Goal: Task Accomplishment & Management: Manage account settings

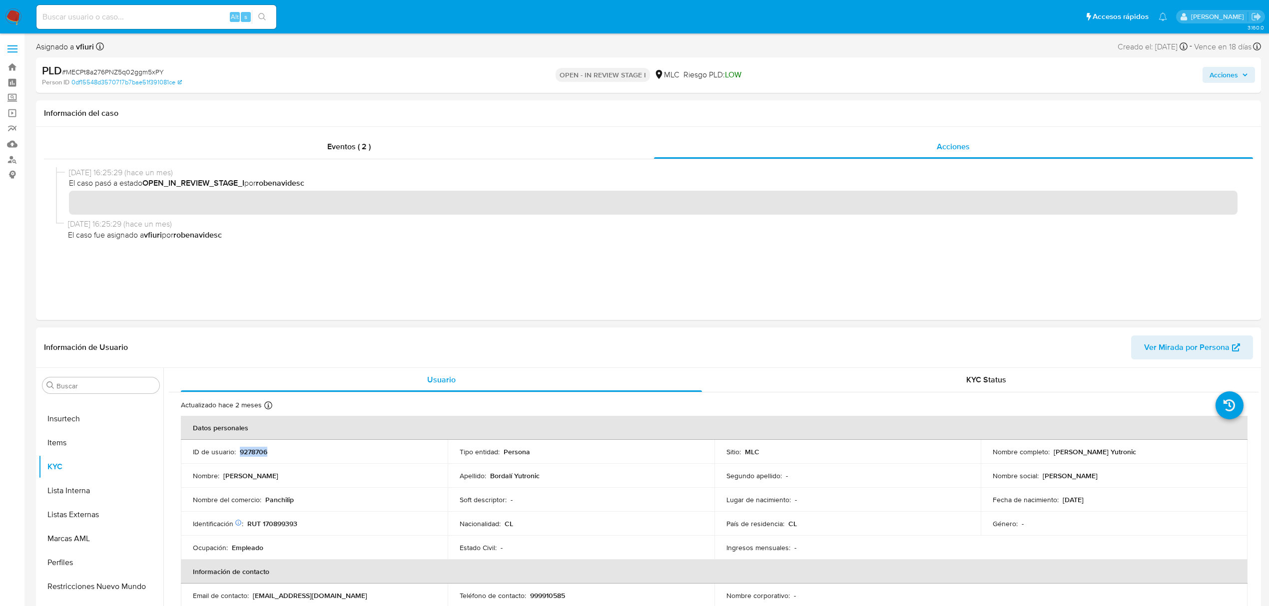
drag, startPoint x: 264, startPoint y: 449, endPoint x: 248, endPoint y: 451, distance: 16.1
click at [248, 451] on p "9278706" at bounding box center [253, 452] width 27 height 9
click at [129, 71] on span "# MECPt8a276PNZ5q02ggm5xPY" at bounding box center [113, 72] width 102 height 10
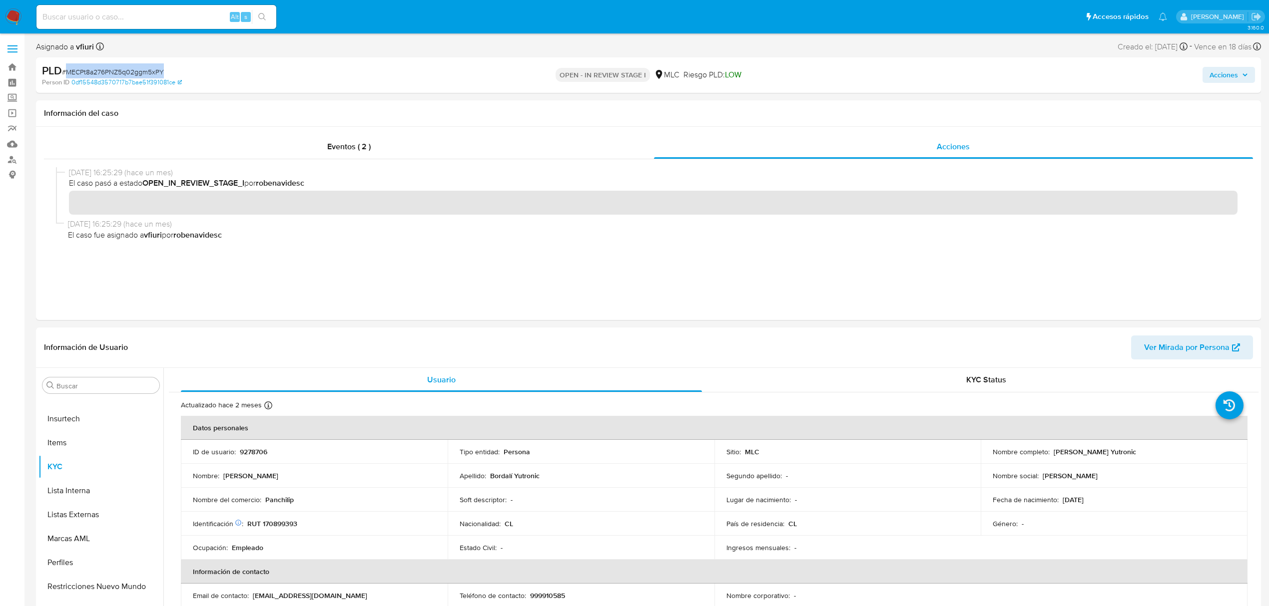
copy span "MECPt8a276PNZ5q02ggm5xPY"
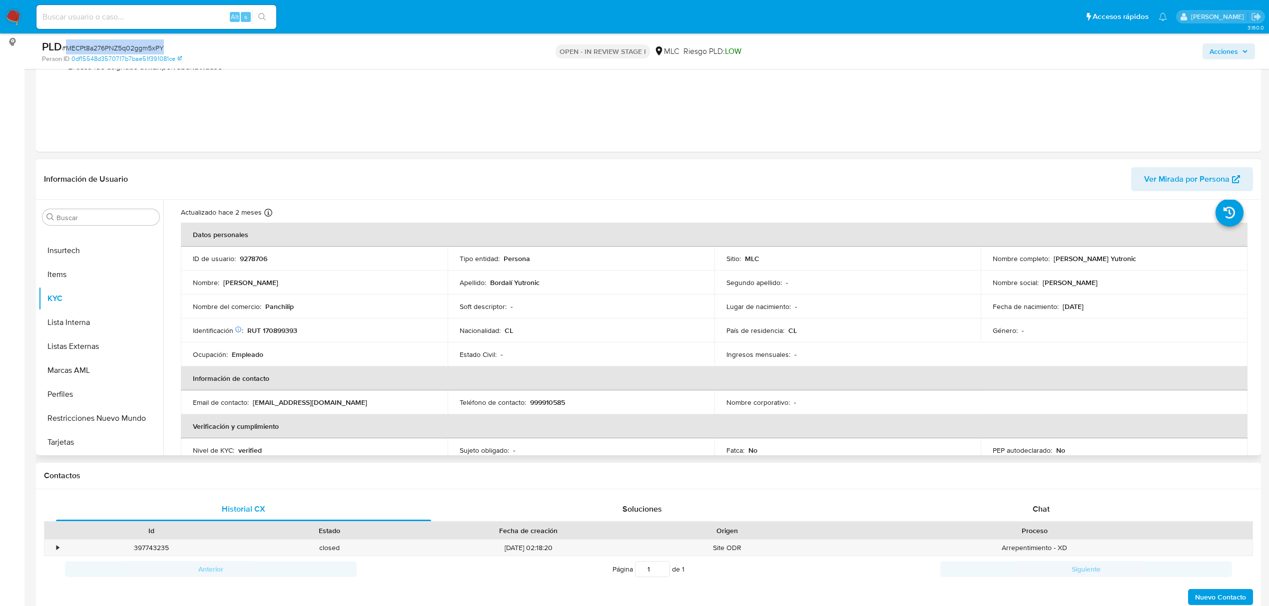
scroll to position [66, 0]
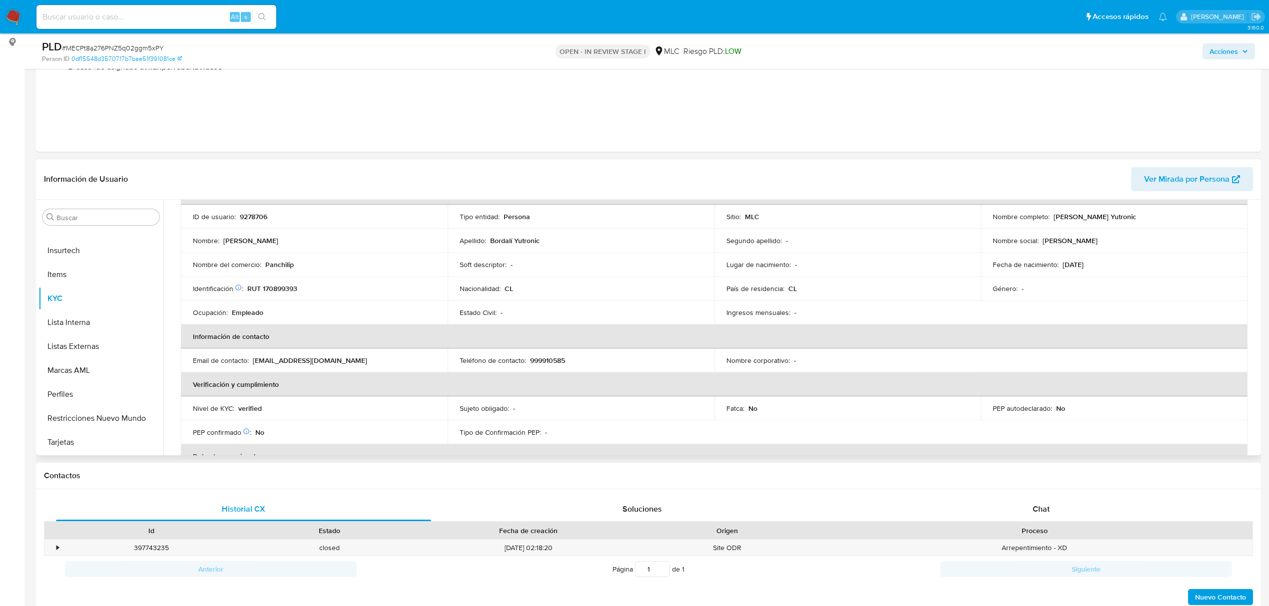
click at [282, 291] on p "RUT 170899393" at bounding box center [272, 288] width 50 height 9
copy p "170899393"
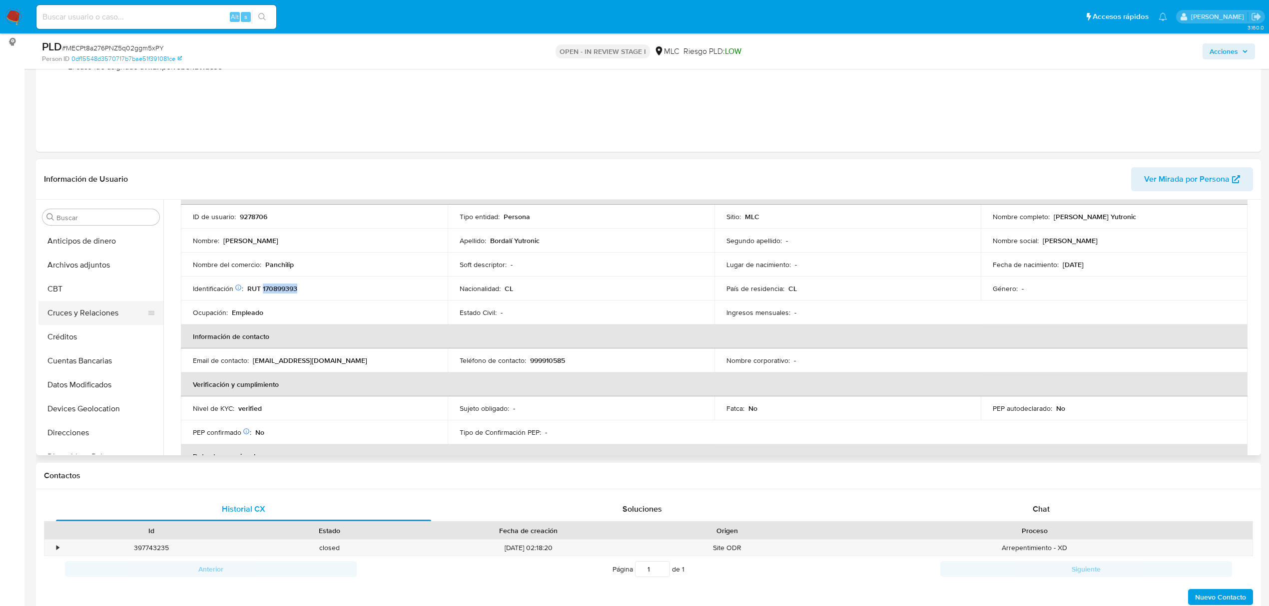
click at [88, 306] on button "Cruces y Relaciones" at bounding box center [96, 313] width 117 height 24
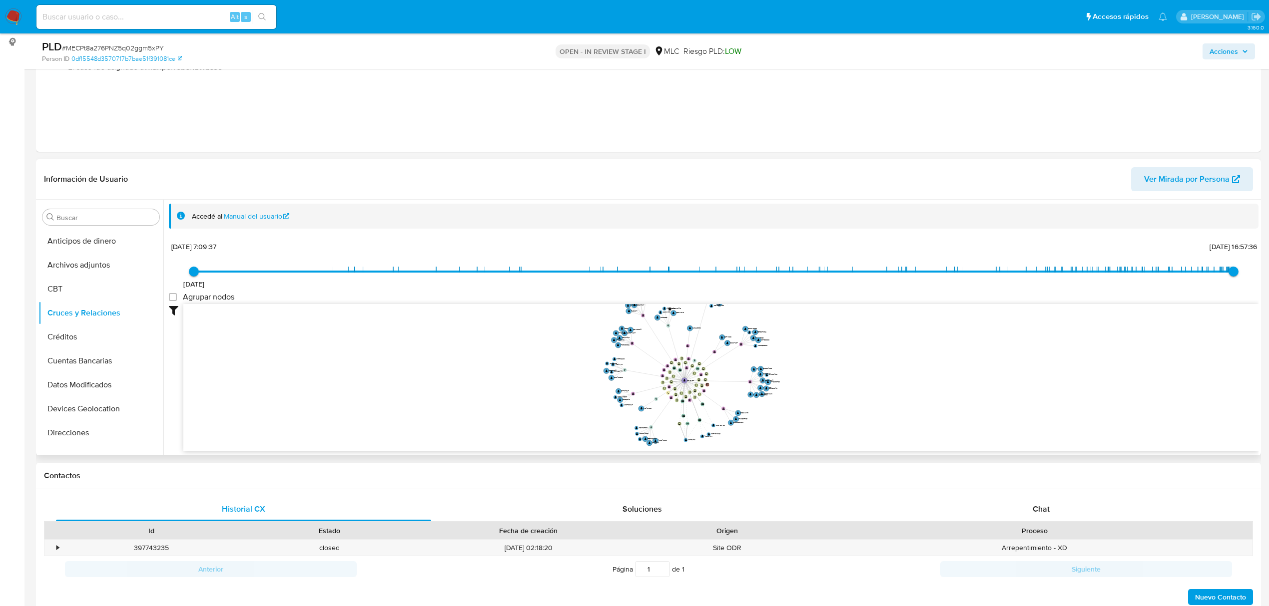
drag, startPoint x: 773, startPoint y: 311, endPoint x: 707, endPoint y: 293, distance: 68.3
click at [707, 293] on div "20/11/2020 20/11/2020, 7:09:37 20/9/2025, 16:57:36 Agrupar nodos Filtros Confia…" at bounding box center [713, 363] width 1089 height 248
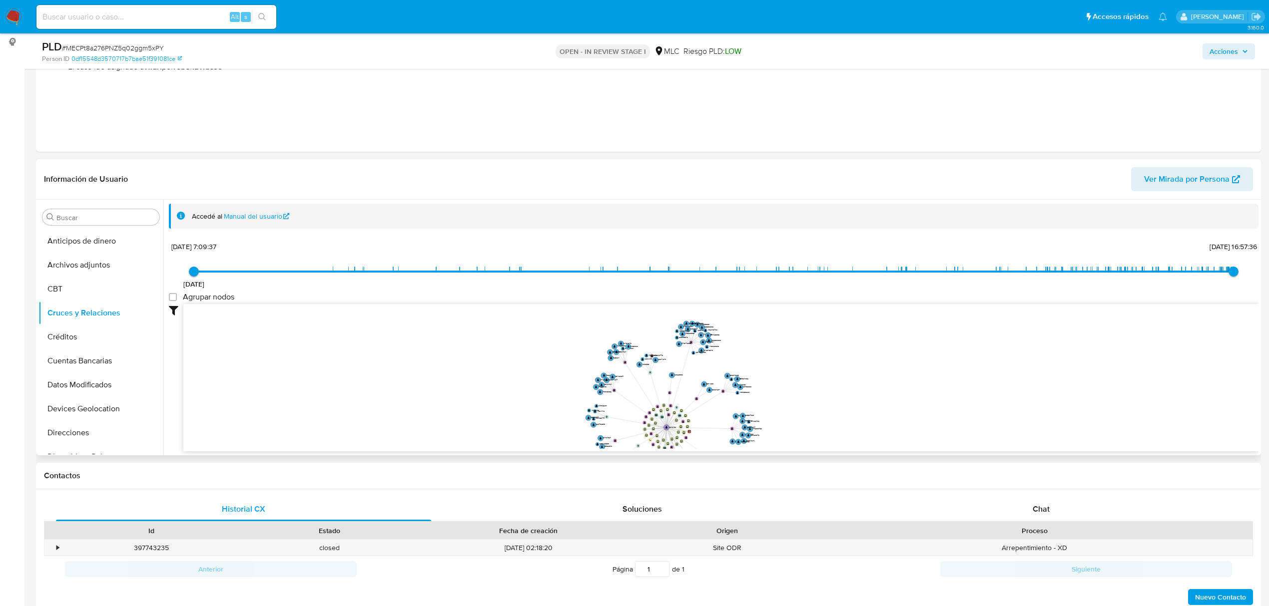
drag, startPoint x: 539, startPoint y: 350, endPoint x: 600, endPoint y: 359, distance: 61.0
click at [522, 397] on icon "user-9278706  9278706 device-64892c51796558479aee330e  device-5d9c686b2fead52…" at bounding box center [720, 376] width 1075 height 145
drag, startPoint x: 676, startPoint y: 344, endPoint x: 397, endPoint y: 344, distance: 279.2
click at [465, 344] on text "2415742262" at bounding box center [469, 343] width 9 height 2
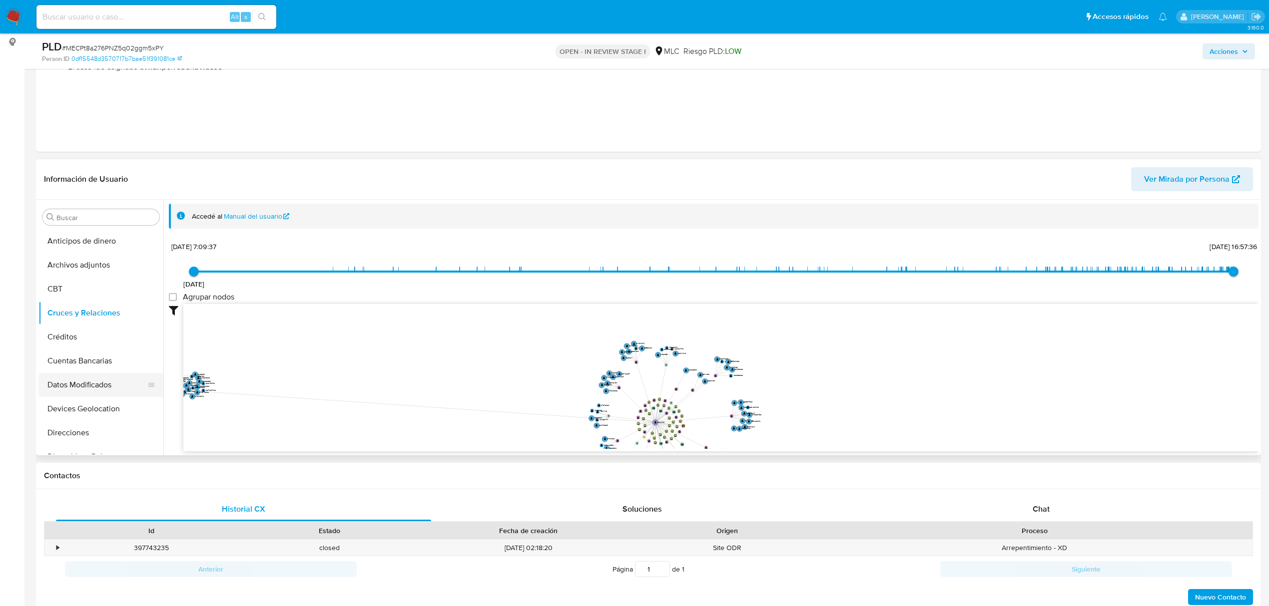
drag, startPoint x: 659, startPoint y: 336, endPoint x: 115, endPoint y: 387, distance: 546.8
click at [115, 387] on div "Buscar Anticipos de dinero Archivos adjuntos CBT Cruces y Relaciones Créditos C…" at bounding box center [648, 328] width 1220 height 256
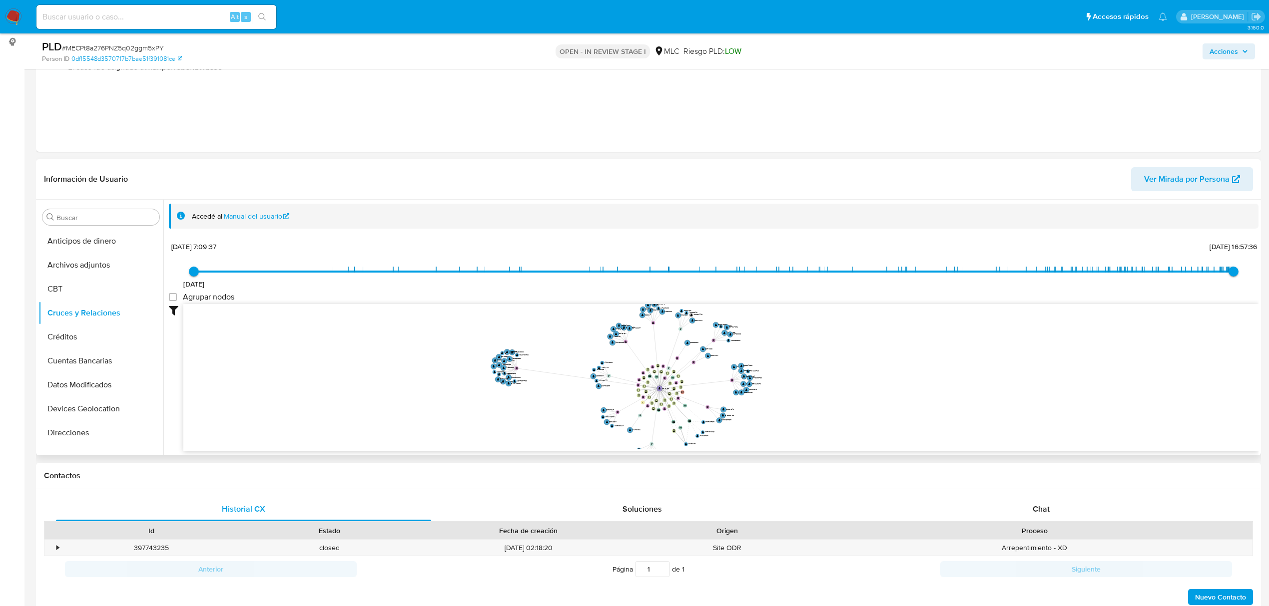
drag, startPoint x: 430, startPoint y: 393, endPoint x: 434, endPoint y: 372, distance: 21.5
click at [434, 372] on icon "user-9278706  9278706 device-64892c51796558479aee330e  device-5d9c686b2fead52…" at bounding box center [720, 376] width 1075 height 145
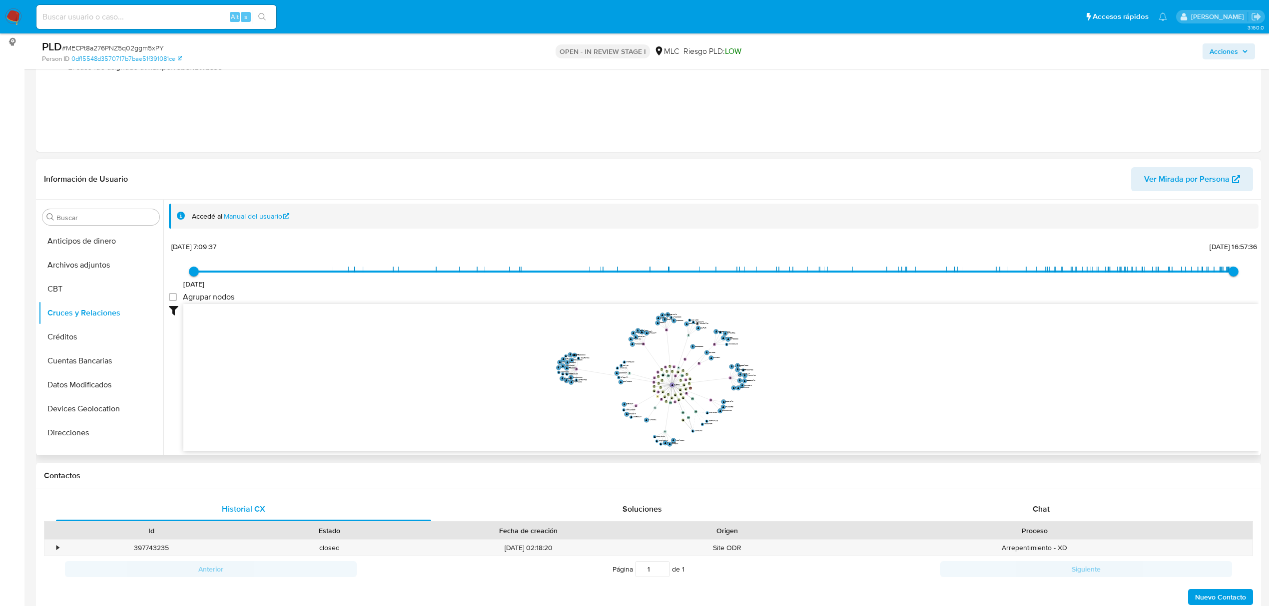
drag, startPoint x: 446, startPoint y: 366, endPoint x: 480, endPoint y: 366, distance: 34.5
click at [480, 366] on icon "user-9278706  9278706 device-64892c51796558479aee330e  device-5d9c686b2fead52…" at bounding box center [720, 376] width 1075 height 145
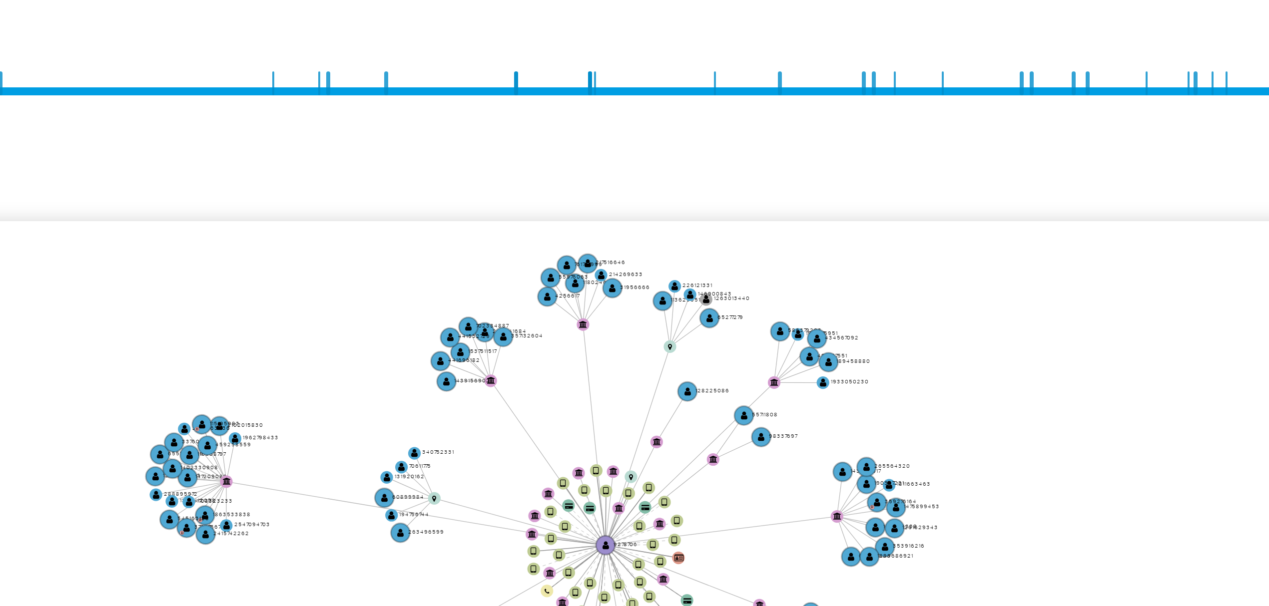
scroll to position [66, 0]
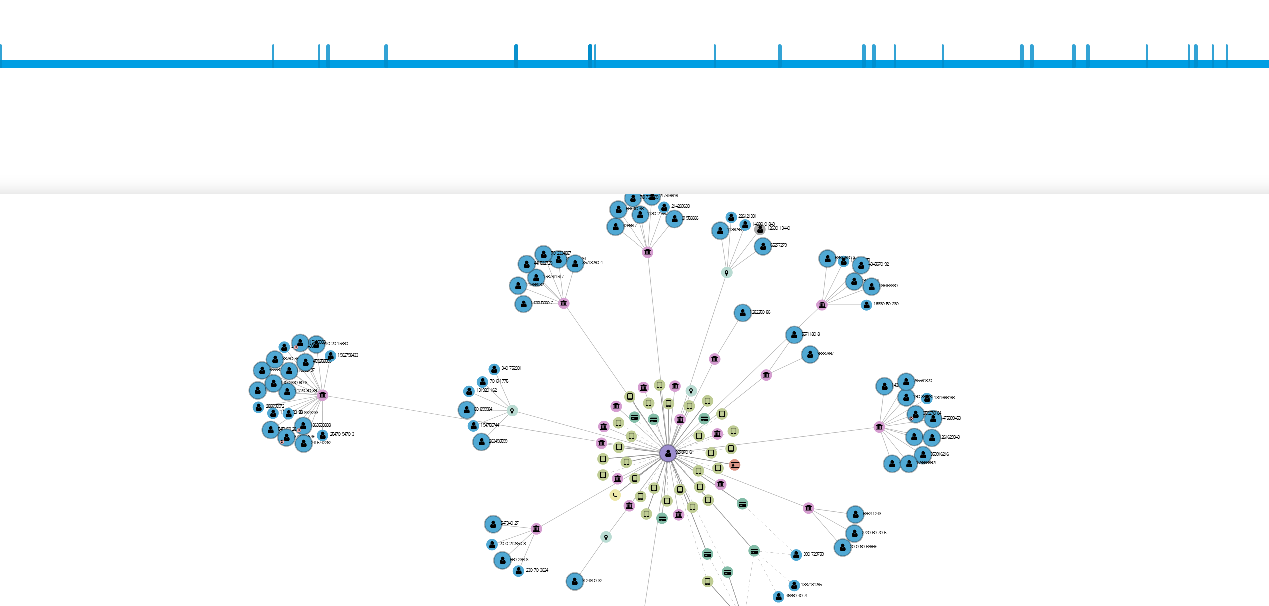
drag, startPoint x: 817, startPoint y: 368, endPoint x: 822, endPoint y: 360, distance: 8.7
click at [822, 360] on icon "user-9278706  9278706 device-64892c51796558479aee330e  device-5d9c686b2fead52…" at bounding box center [720, 406] width 1075 height 145
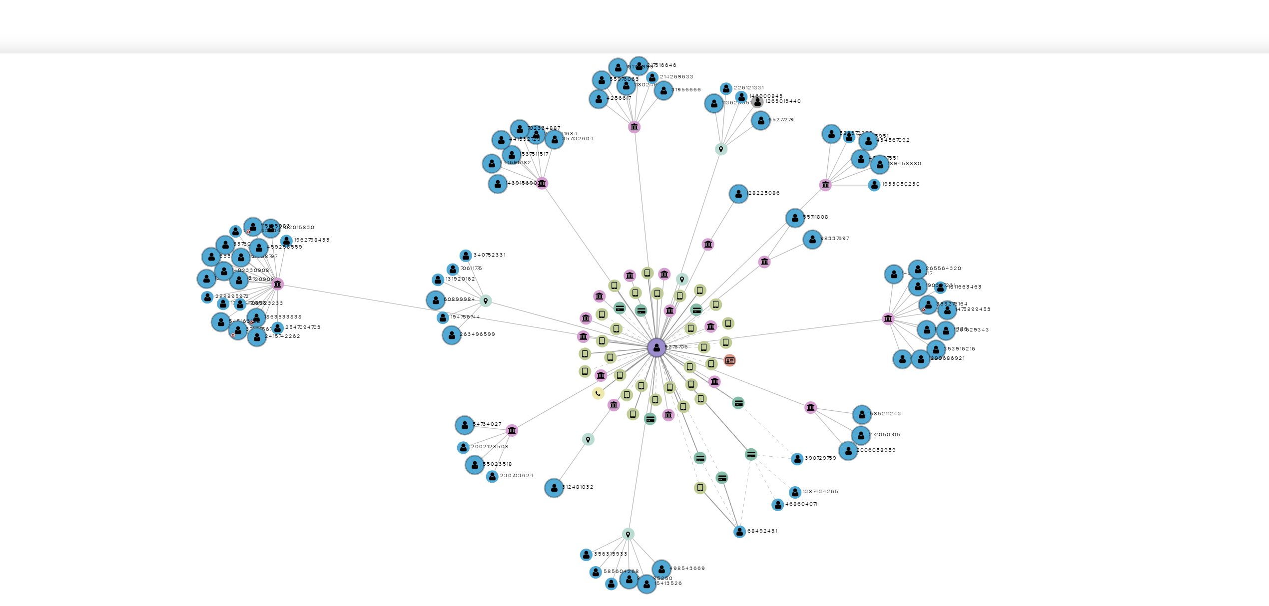
click at [795, 404] on icon "user-9278706  9278706 device-64892c51796558479aee330e  device-5d9c686b2fead52…" at bounding box center [720, 406] width 1075 height 145
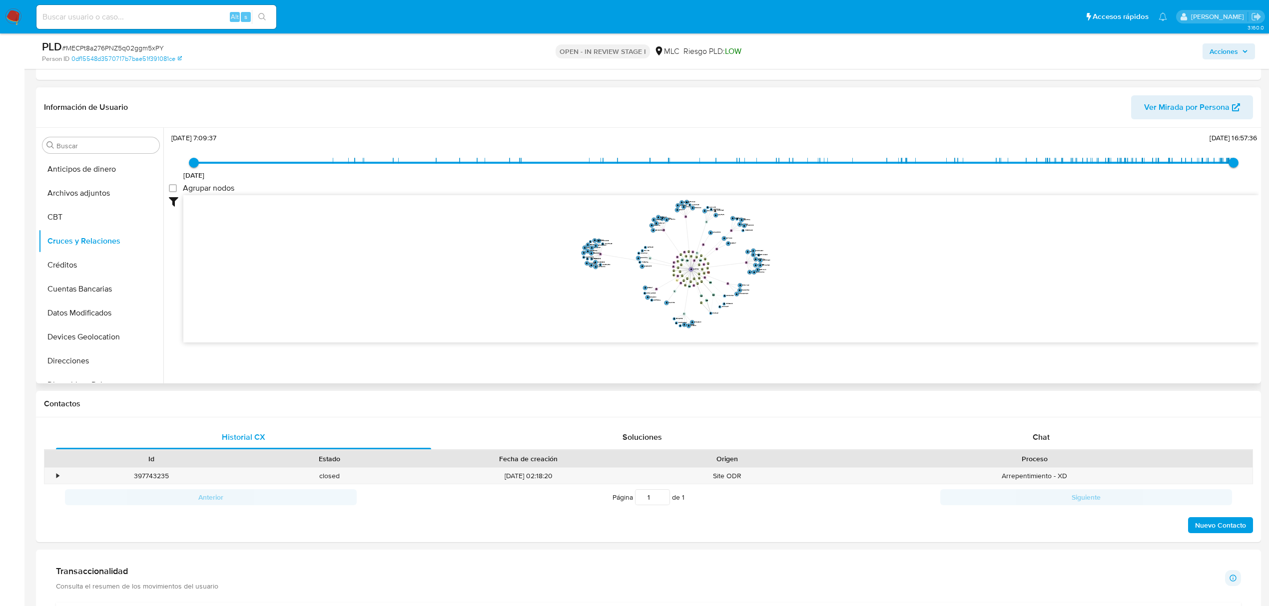
scroll to position [400, 0]
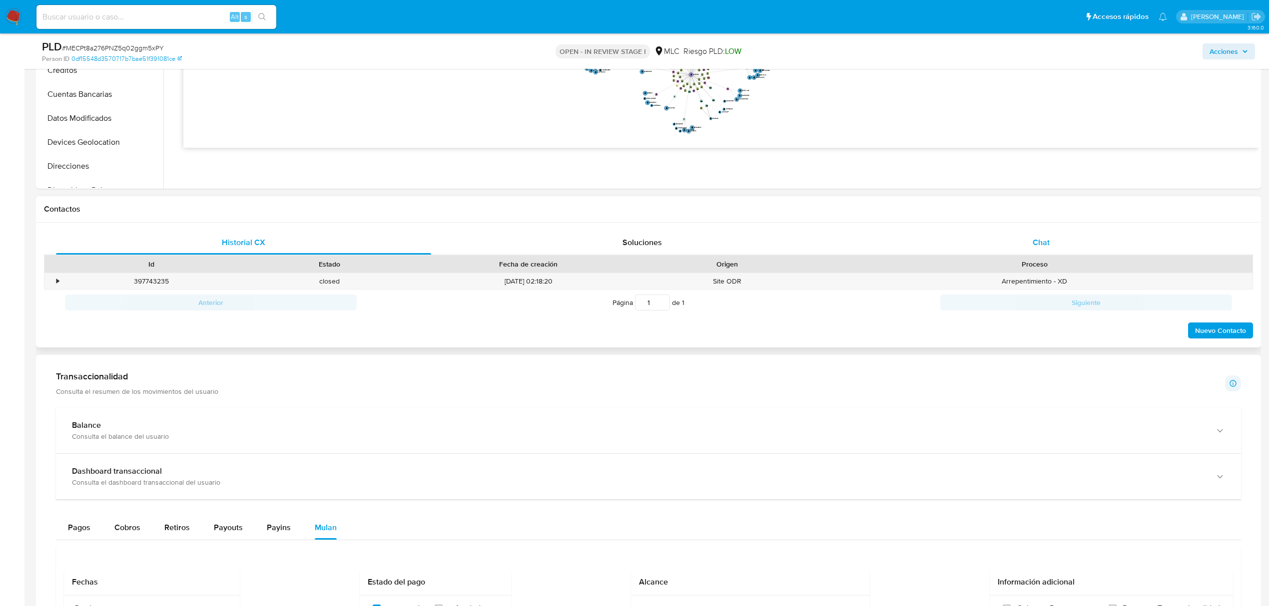
click at [1039, 254] on div "Chat" at bounding box center [1041, 243] width 375 height 24
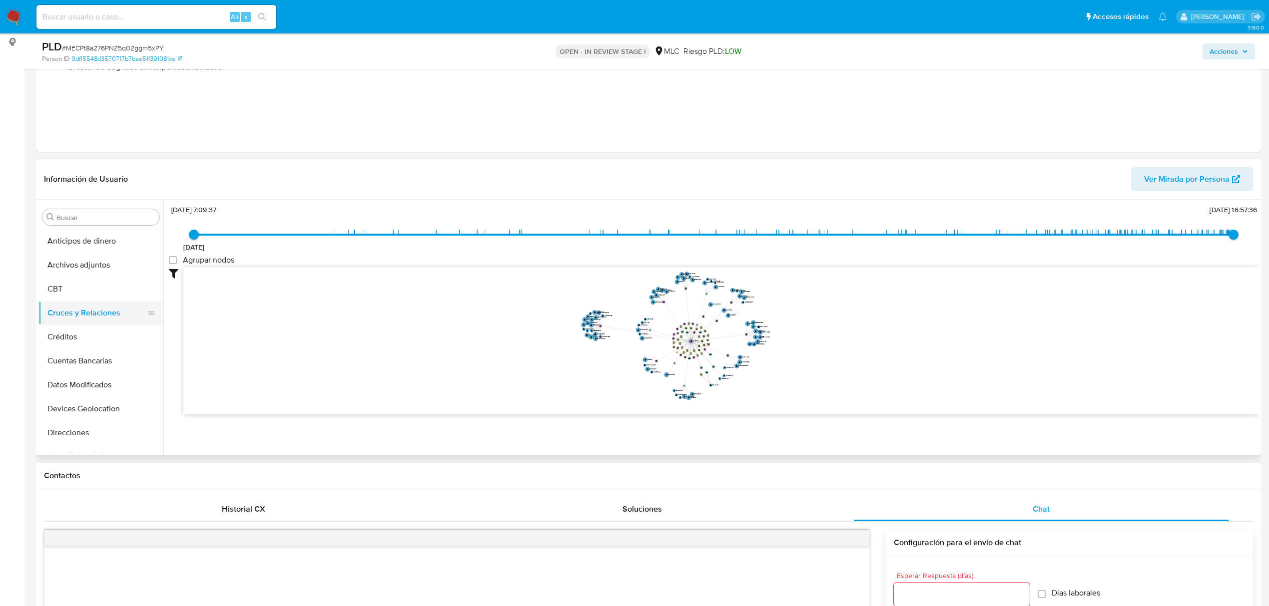
scroll to position [333, 0]
click at [89, 384] on button "KYC" at bounding box center [96, 388] width 117 height 24
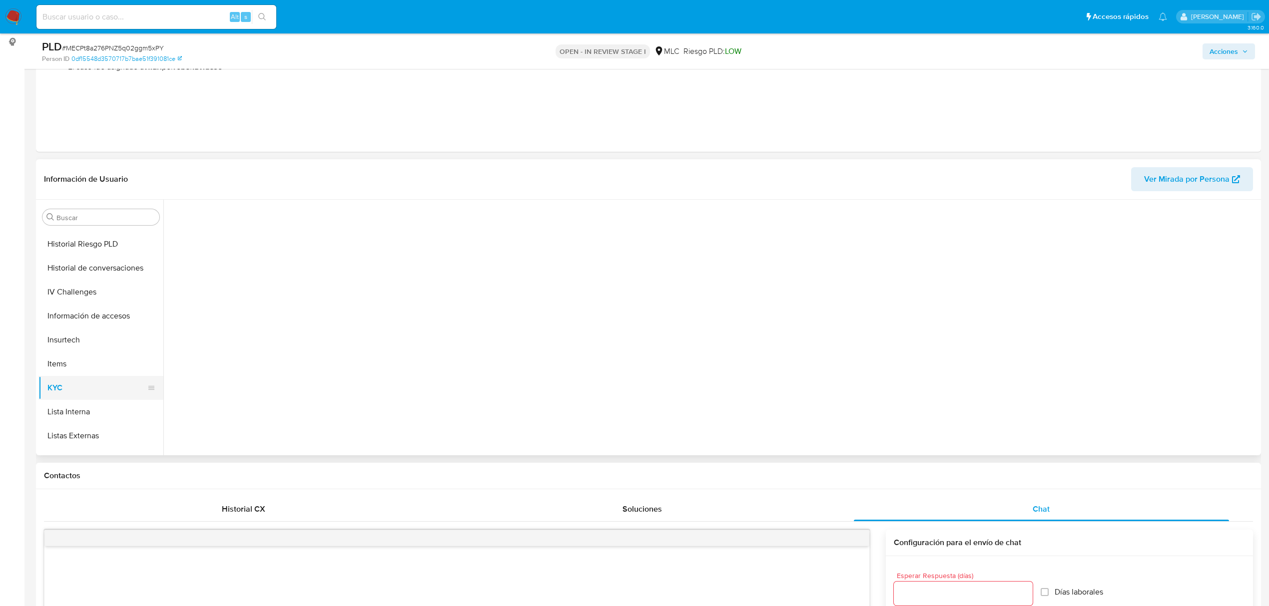
scroll to position [0, 0]
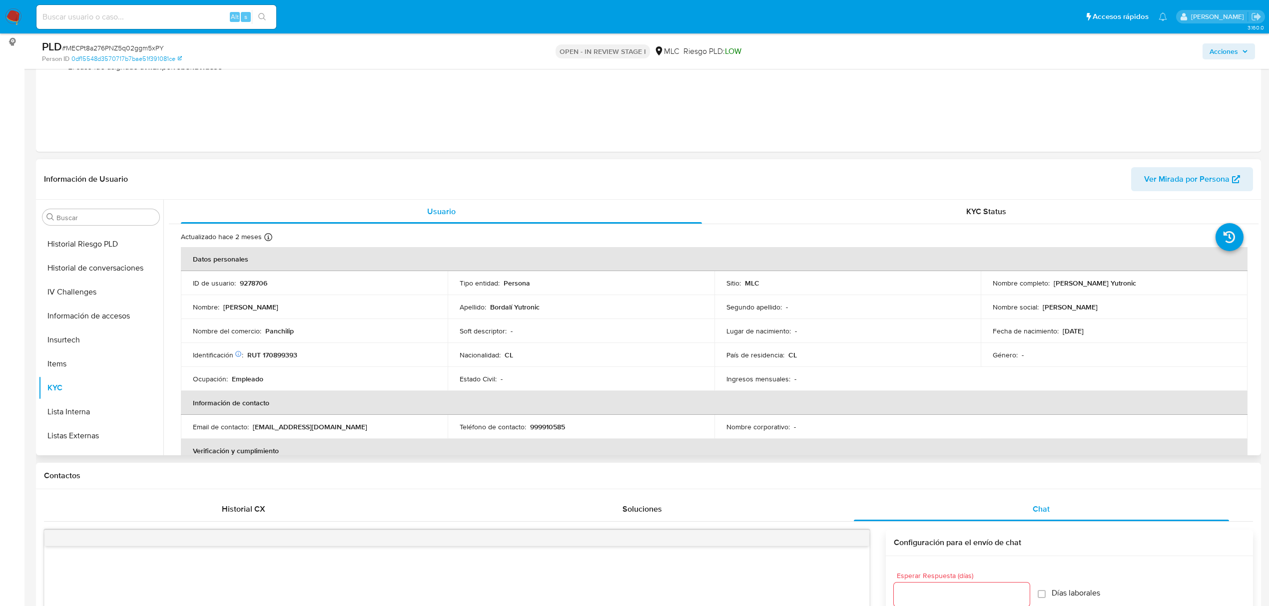
click at [281, 359] on p "RUT 170899393" at bounding box center [272, 355] width 50 height 9
copy p "170899393"
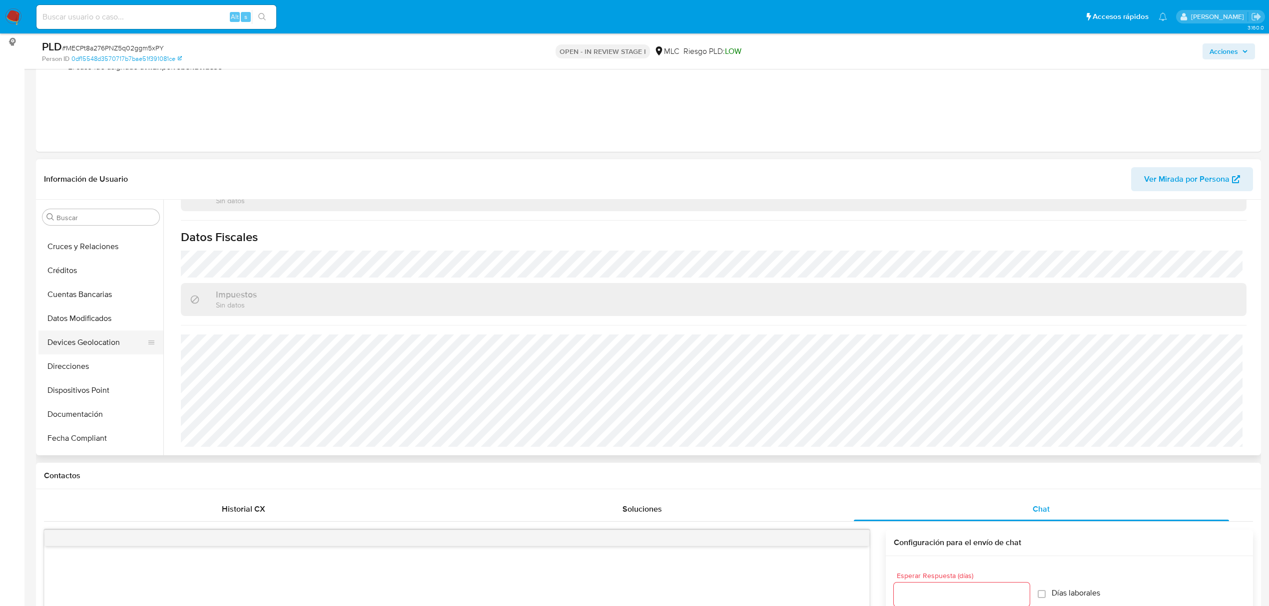
scroll to position [133, 0]
click at [81, 338] on button "Documentación" at bounding box center [96, 348] width 117 height 24
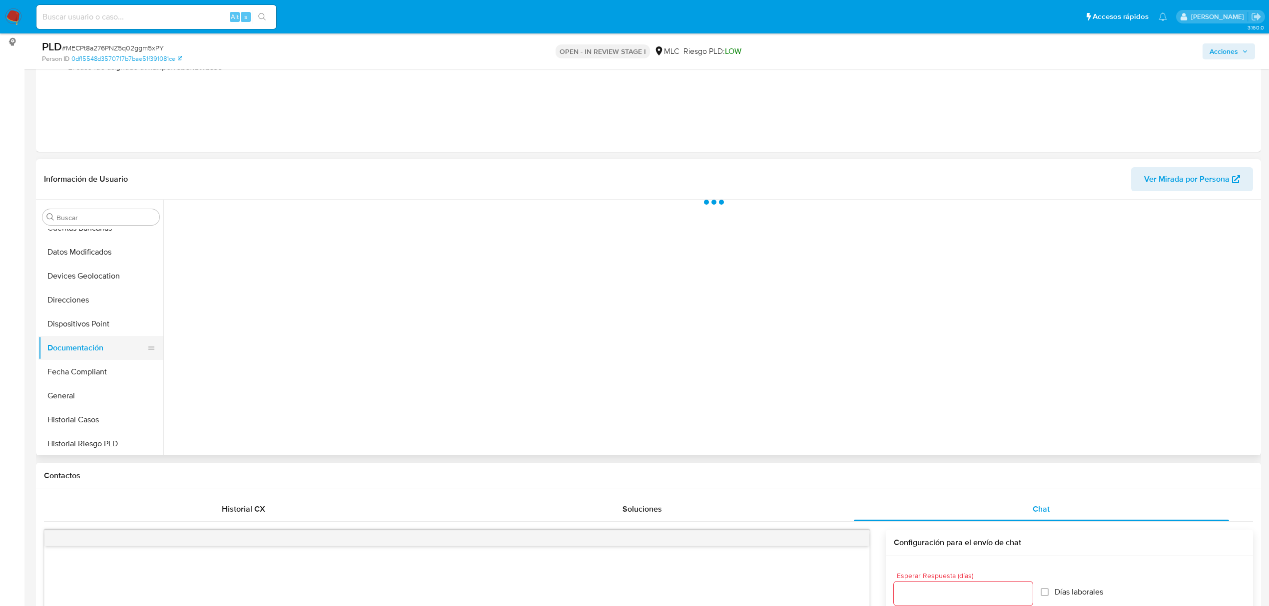
scroll to position [0, 0]
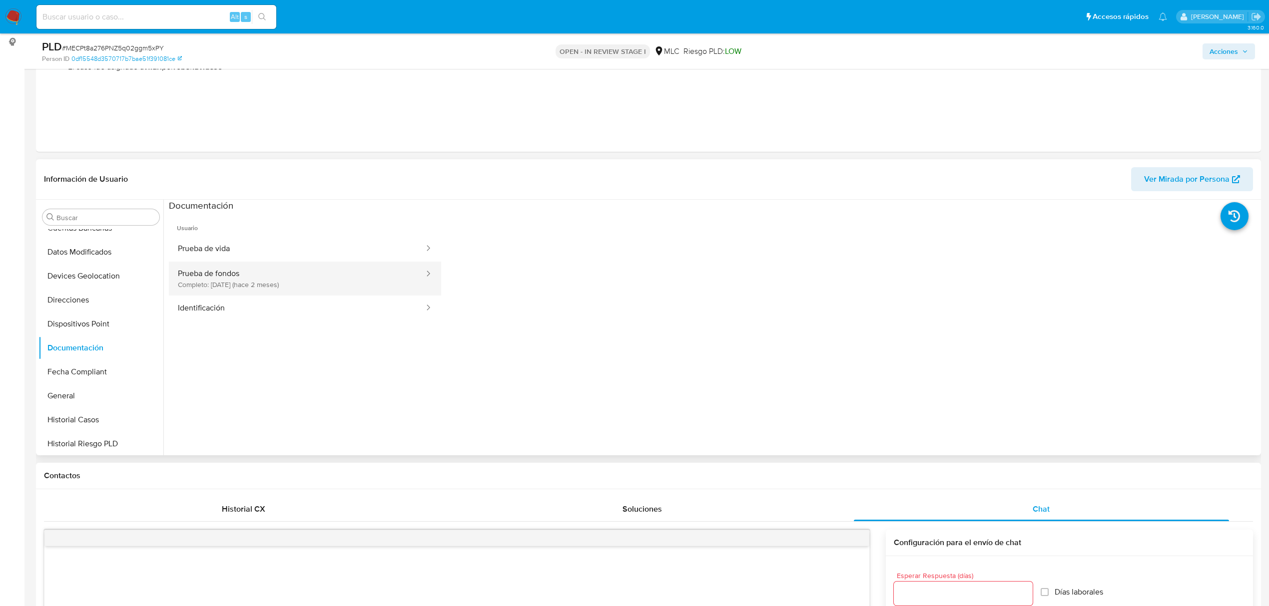
click at [251, 284] on button "Prueba de fondos Completo: 14/07/2025 (hace 2 meses)" at bounding box center [297, 279] width 256 height 34
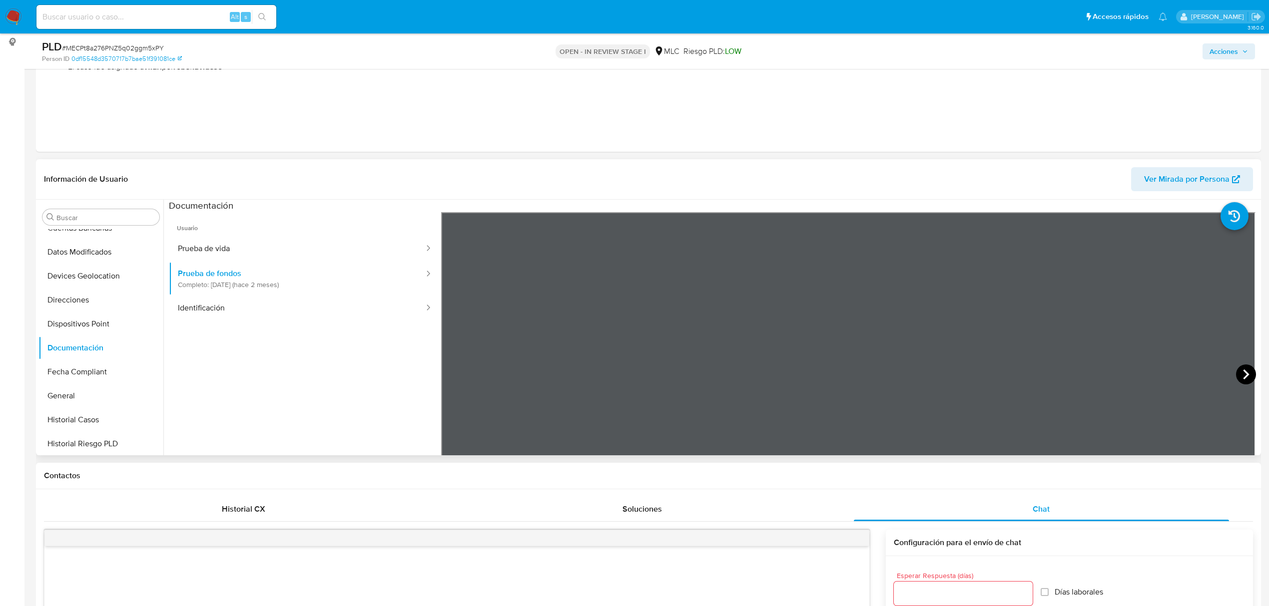
click at [1236, 371] on icon at bounding box center [1246, 375] width 20 height 20
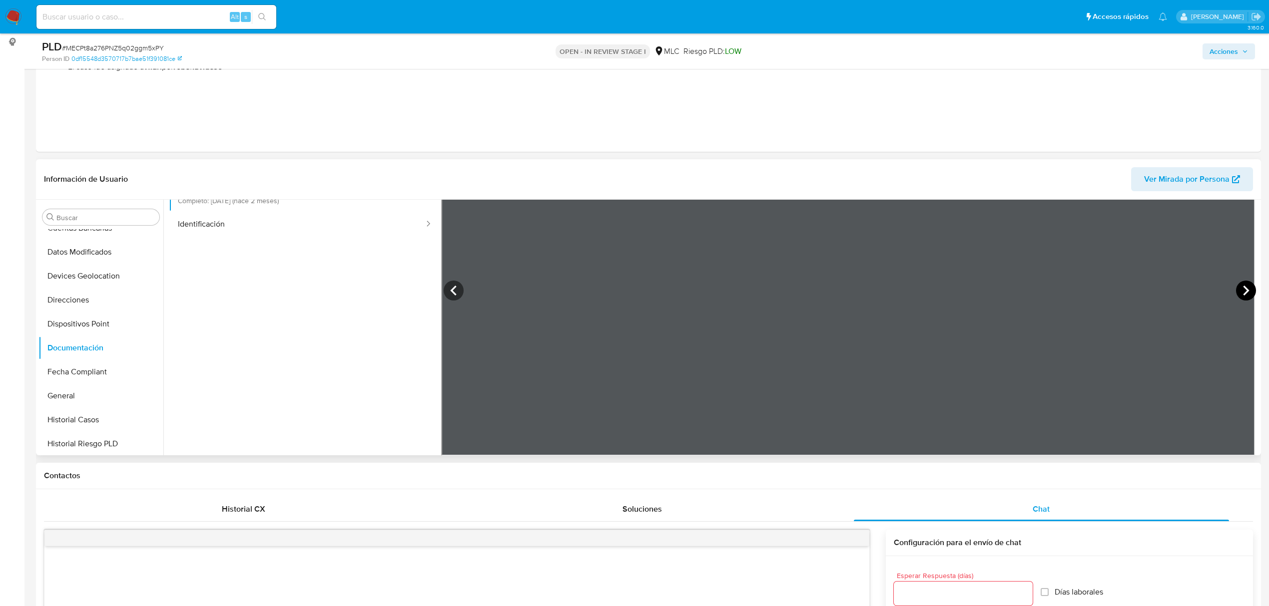
scroll to position [87, 0]
click at [1248, 286] on icon at bounding box center [1246, 288] width 20 height 20
click at [1236, 288] on icon at bounding box center [1246, 288] width 20 height 20
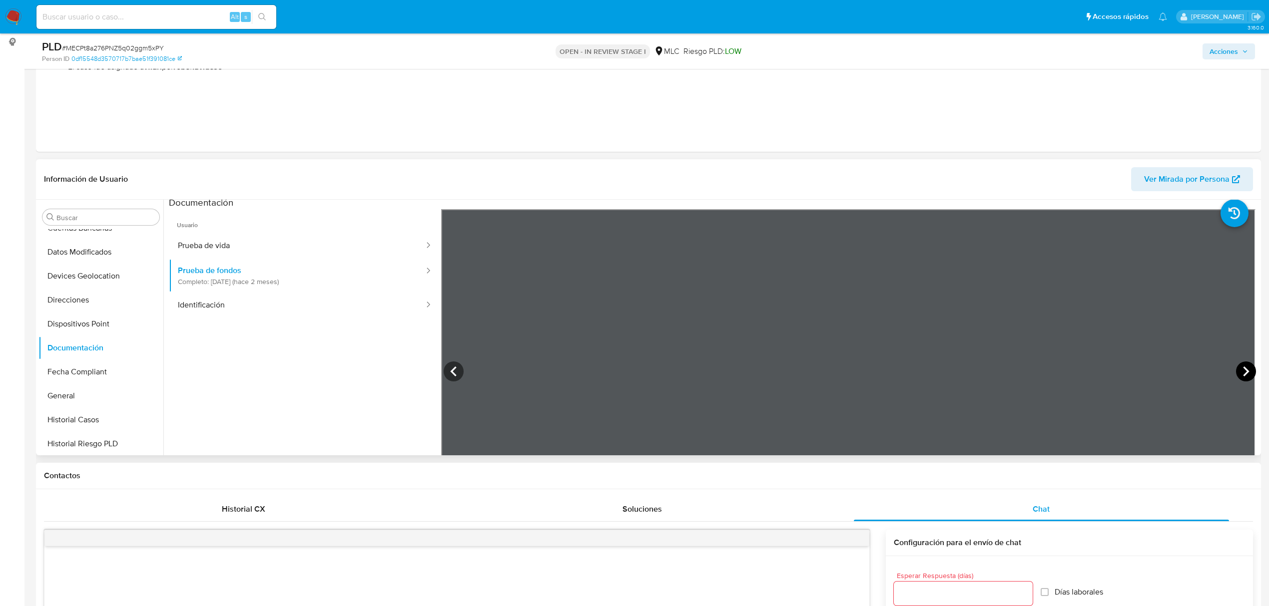
scroll to position [0, 0]
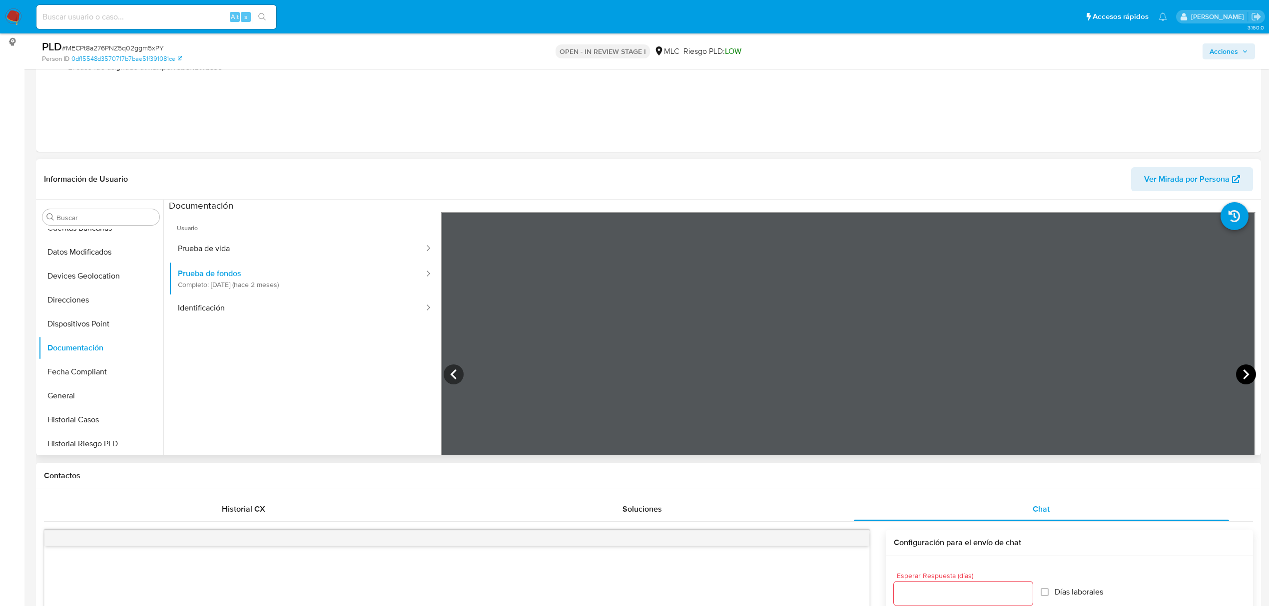
click at [1236, 371] on icon at bounding box center [1246, 375] width 20 height 20
click at [1239, 370] on icon at bounding box center [1246, 375] width 20 height 20
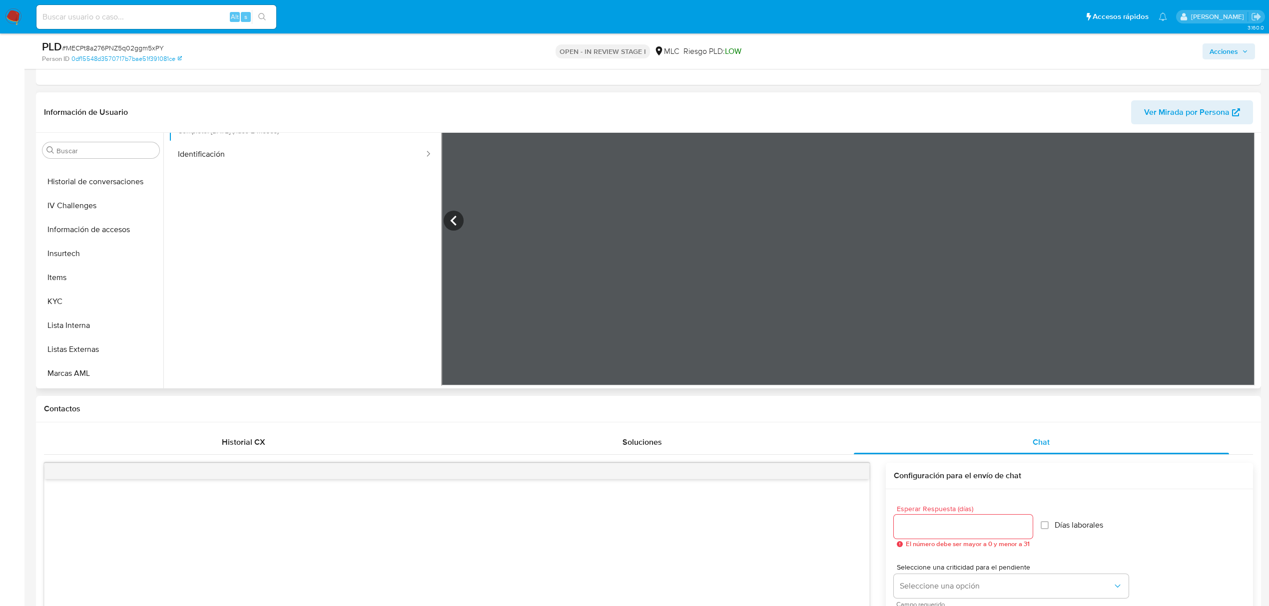
scroll to position [422, 0]
click at [80, 232] on button "KYC" at bounding box center [96, 232] width 117 height 24
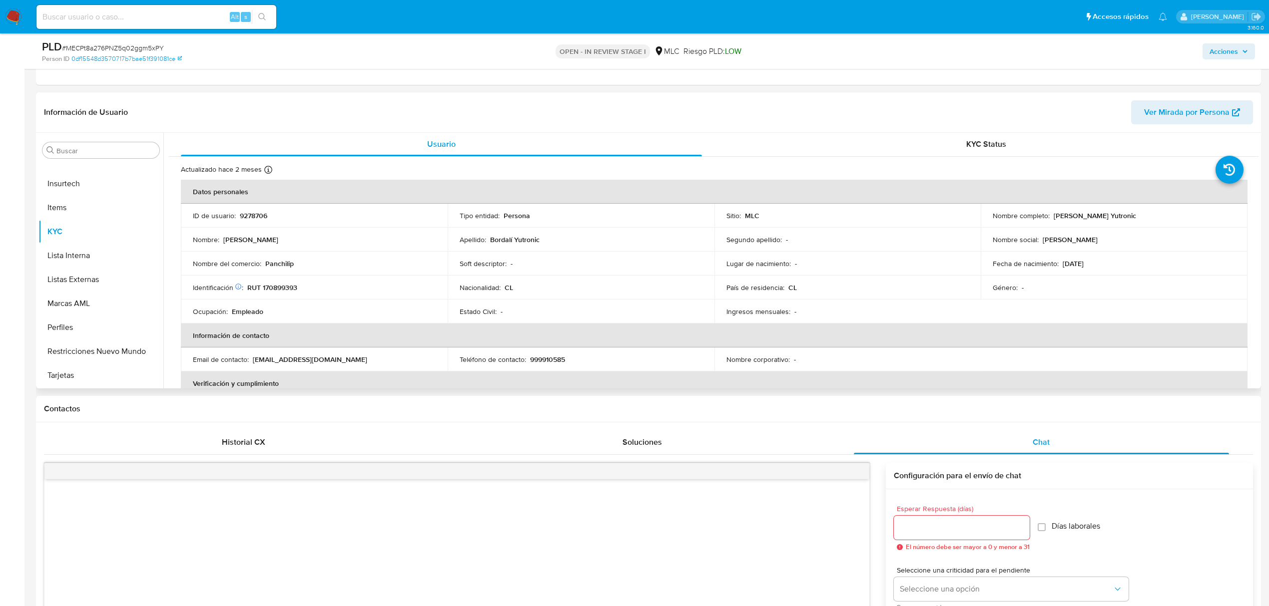
scroll to position [0, 0]
drag, startPoint x: 1050, startPoint y: 219, endPoint x: 1172, endPoint y: 219, distance: 122.4
click at [1172, 219] on div "Nombre completo : Philippe Etienne Bordalí Yutronic" at bounding box center [1114, 216] width 243 height 9
copy p "Philippe Etienne Bordalí Yutronic"
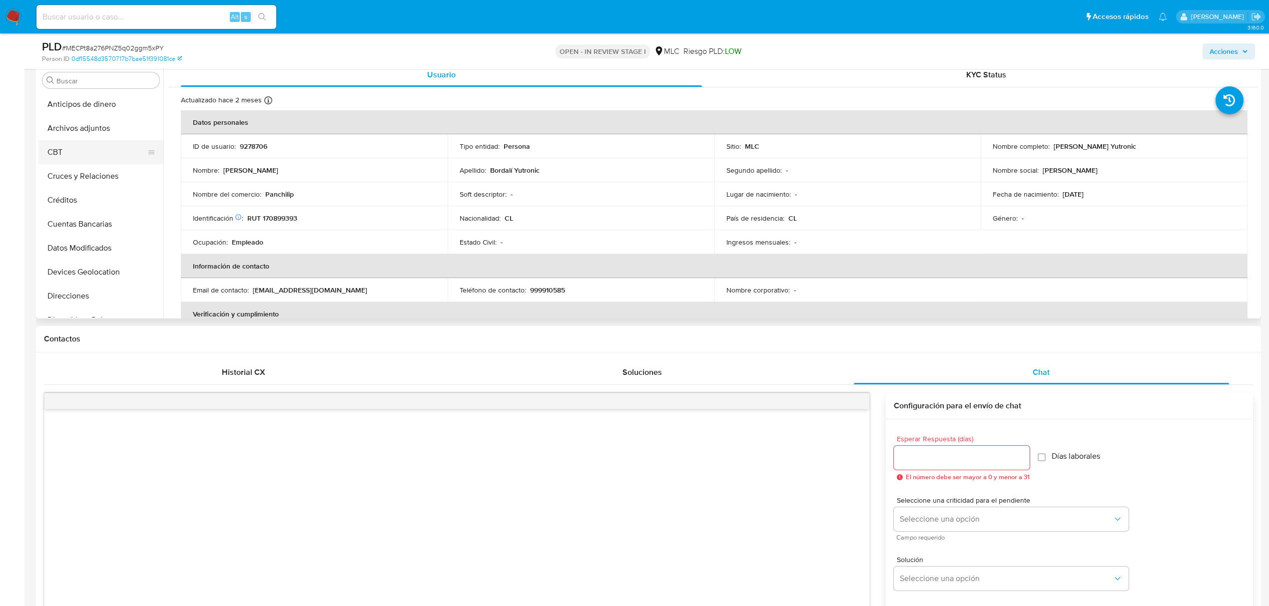
scroll to position [200, 0]
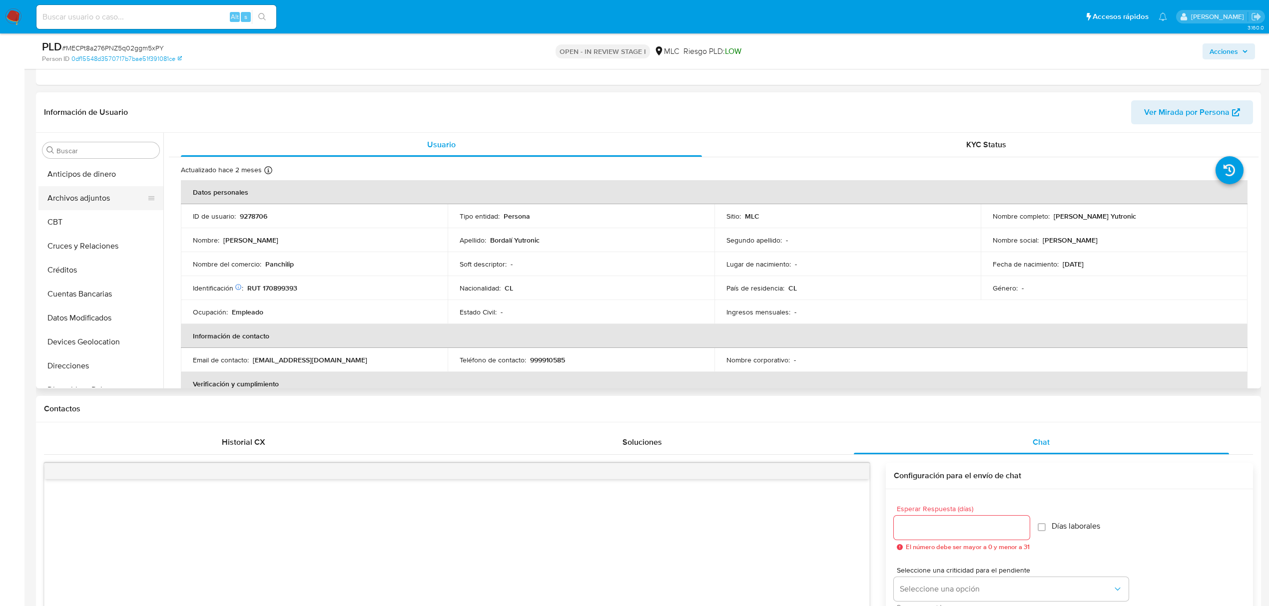
click at [90, 198] on button "Archivos adjuntos" at bounding box center [96, 198] width 117 height 24
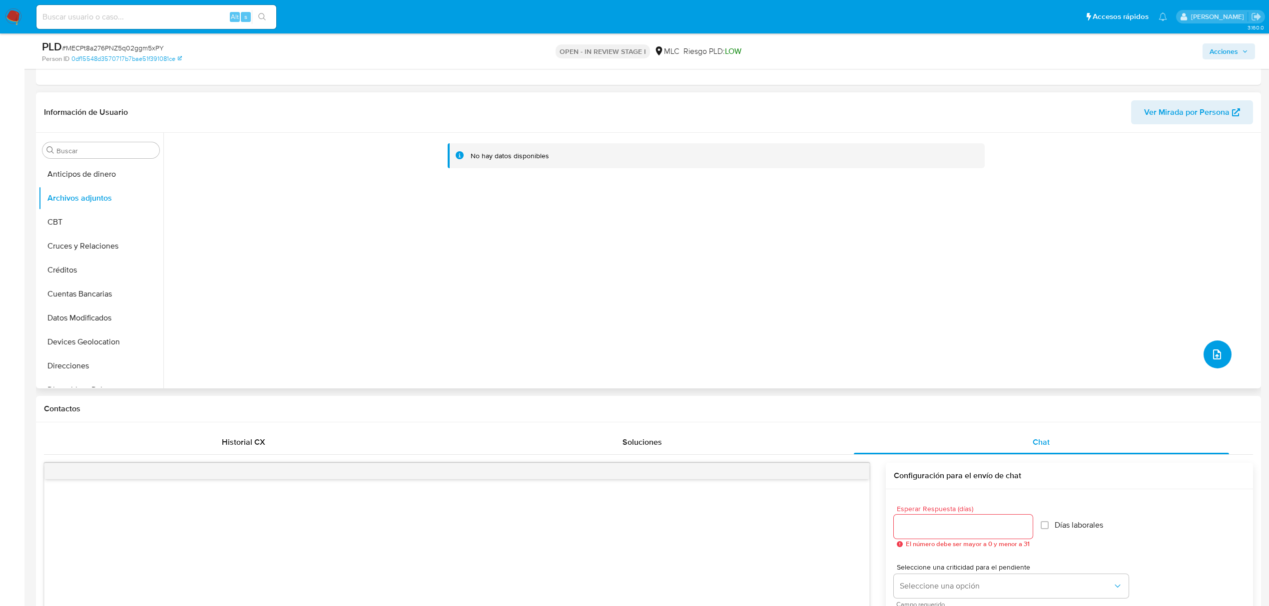
click at [1205, 364] on button "upload-file" at bounding box center [1217, 355] width 28 height 28
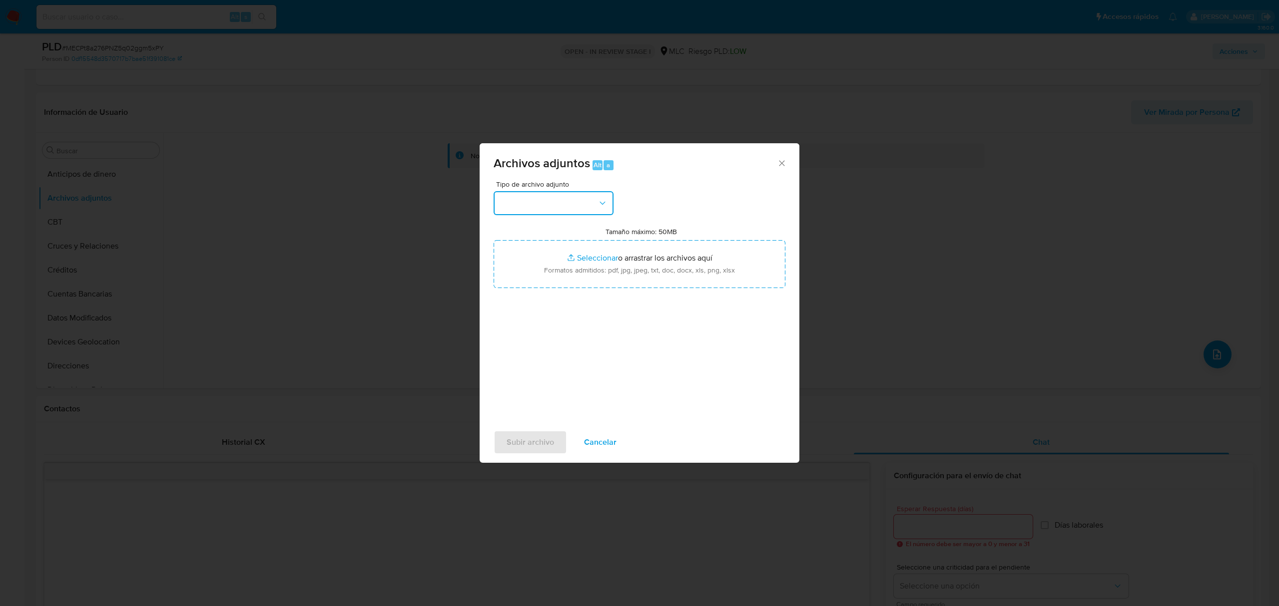
click at [564, 191] on button "button" at bounding box center [554, 203] width 120 height 24
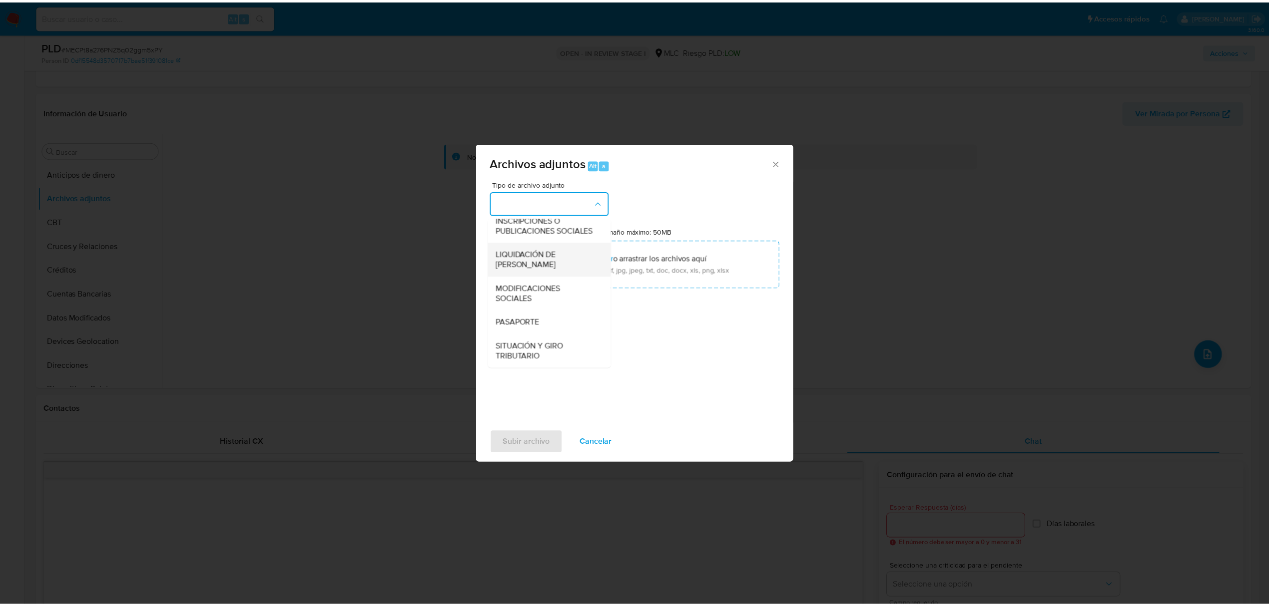
scroll to position [82, 0]
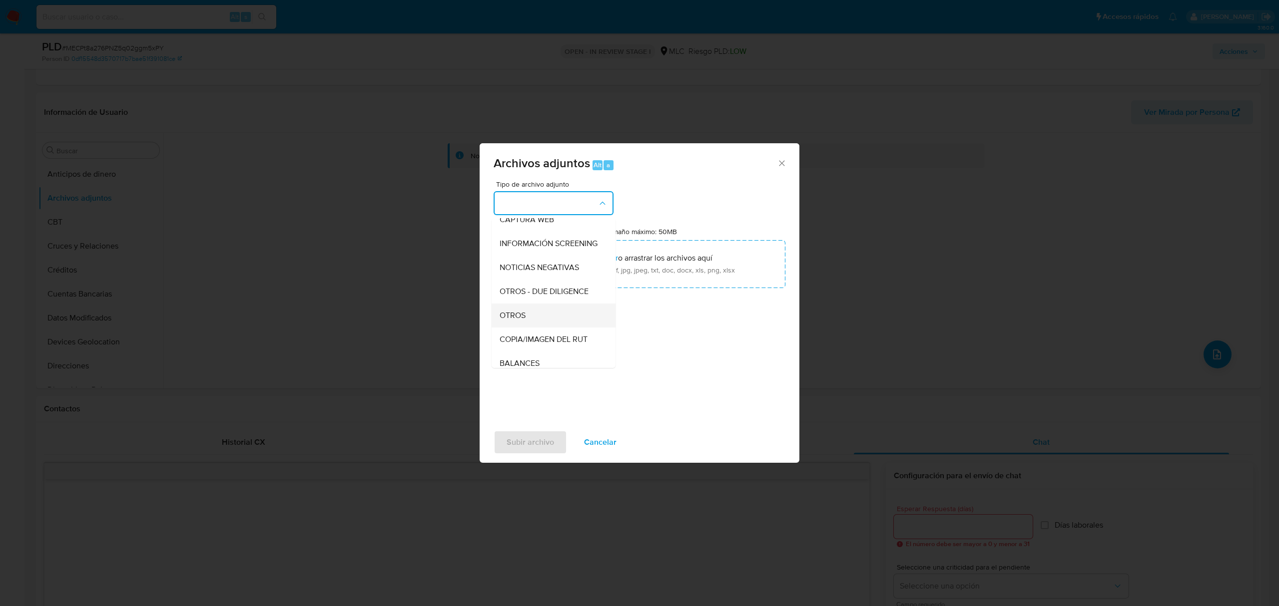
click at [536, 328] on div "OTROS" at bounding box center [551, 316] width 102 height 24
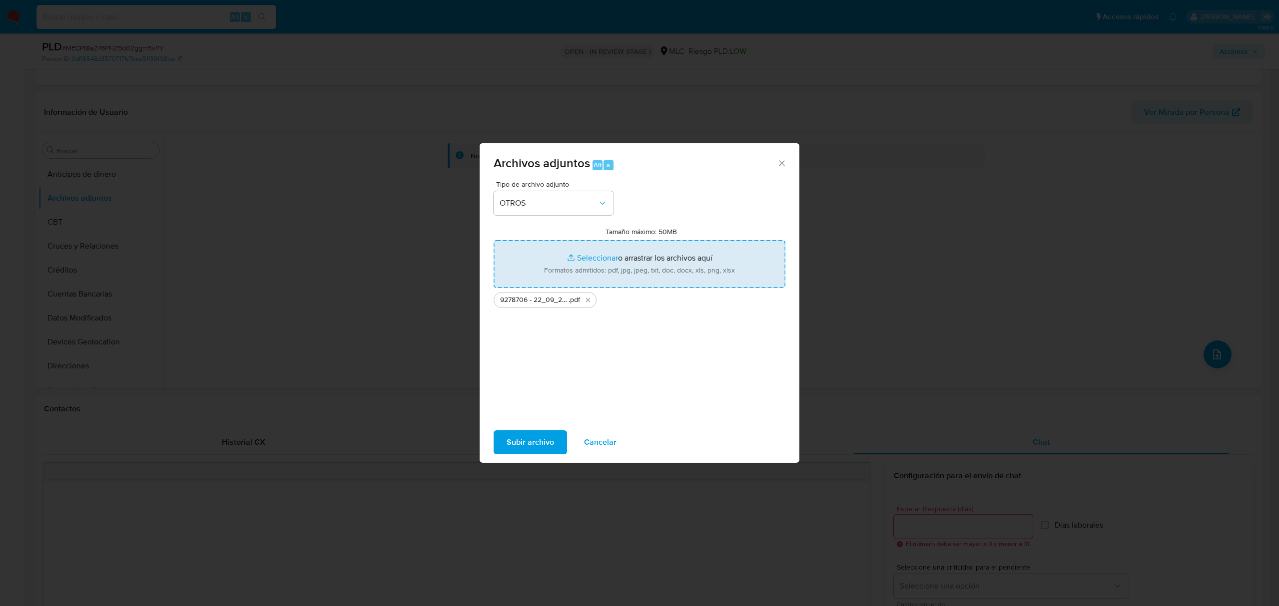
type input "C:\fakepath\Tabla 9278706.xlsx"
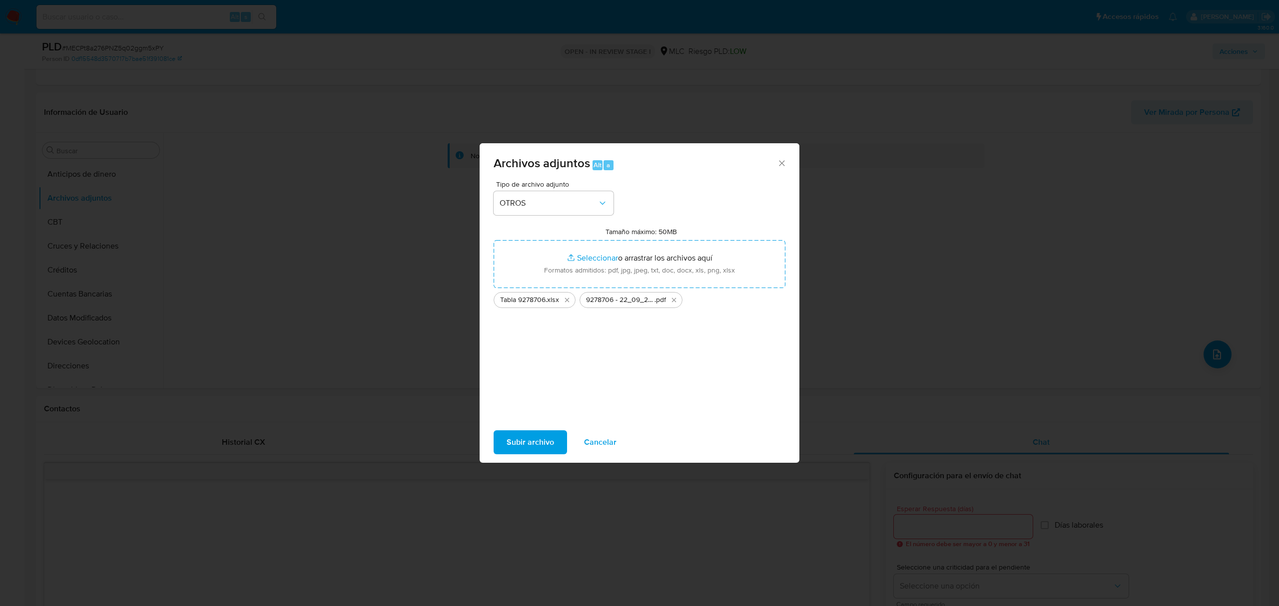
click at [532, 436] on span "Subir archivo" at bounding box center [530, 443] width 47 height 22
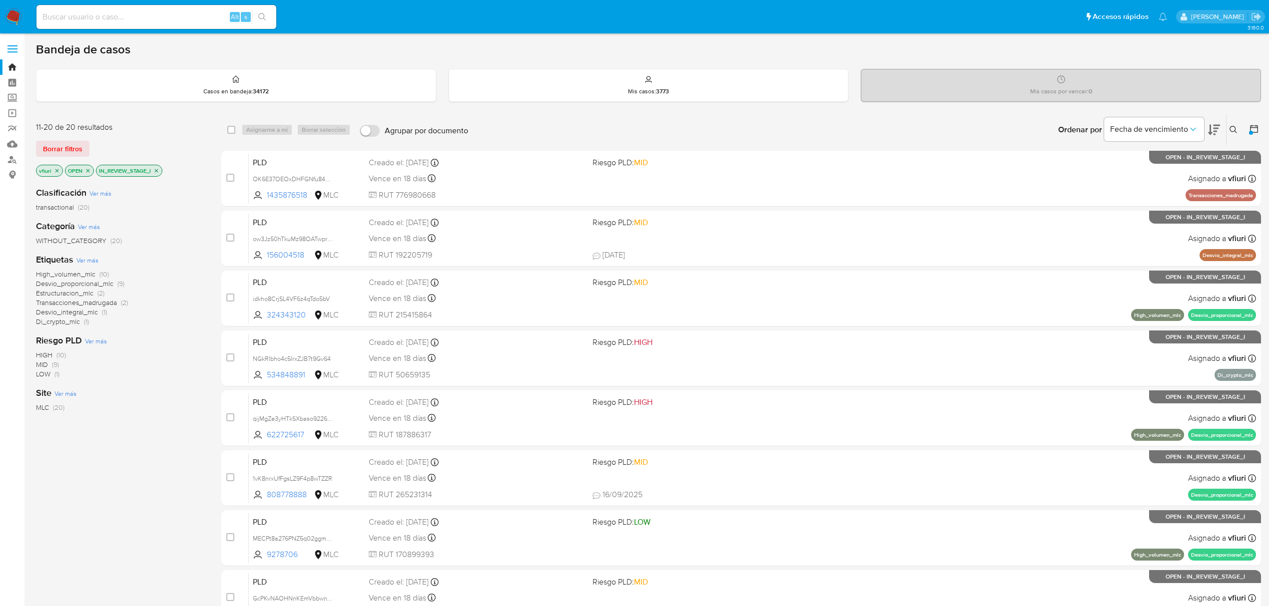
scroll to position [218, 0]
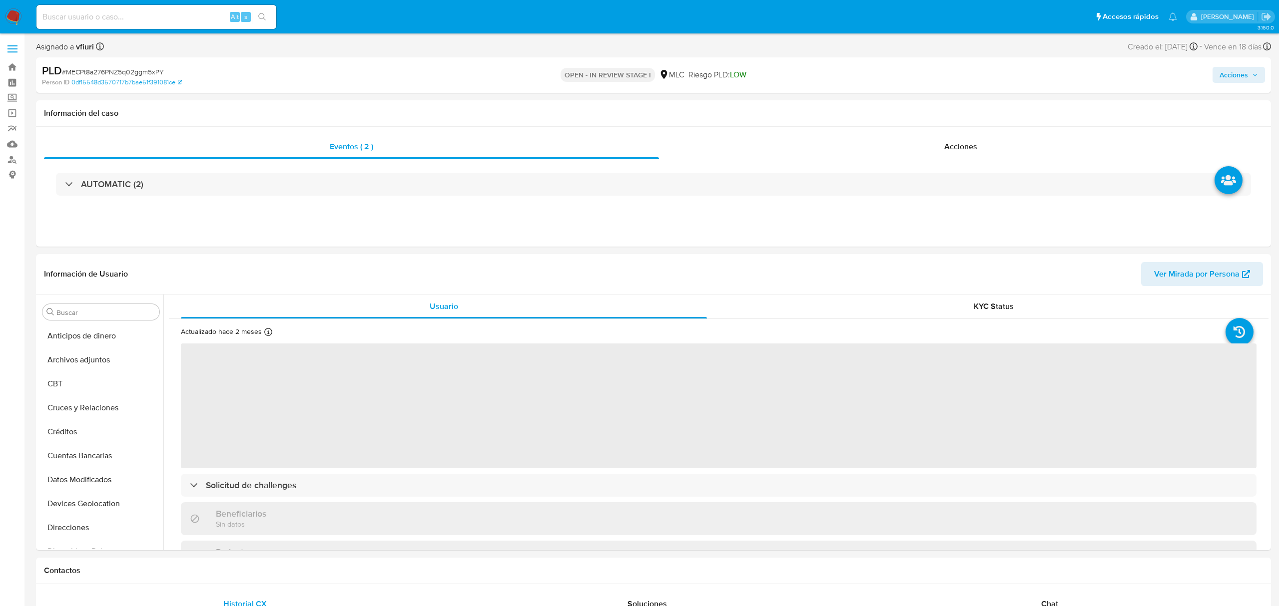
select select "10"
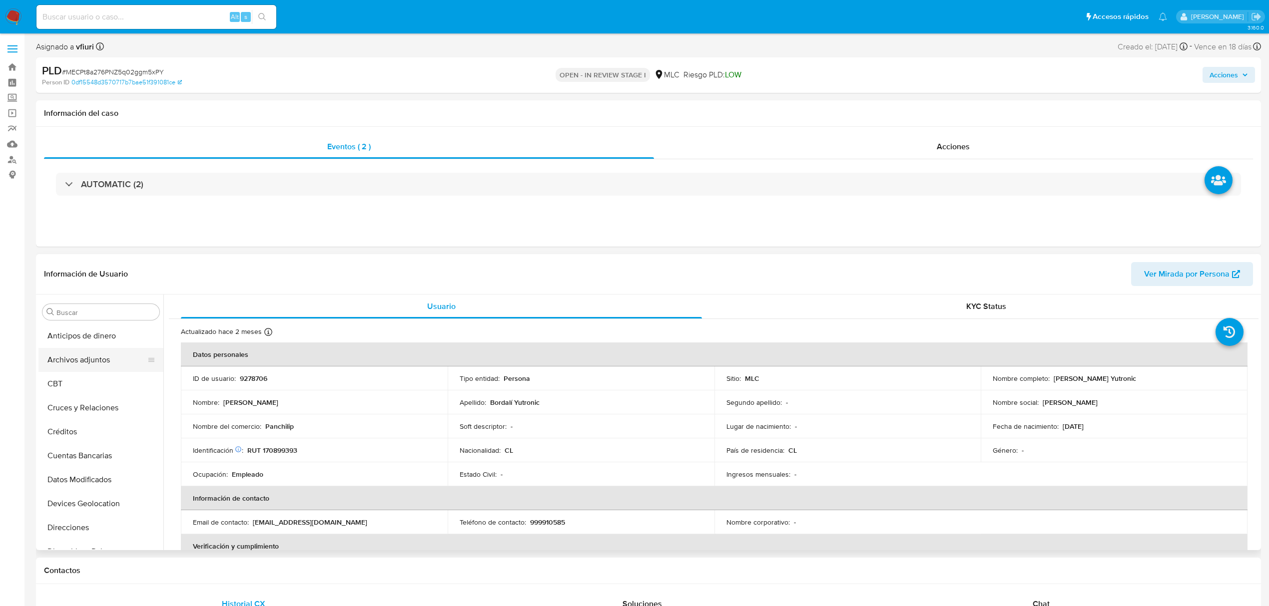
click at [82, 355] on button "Archivos adjuntos" at bounding box center [96, 360] width 117 height 24
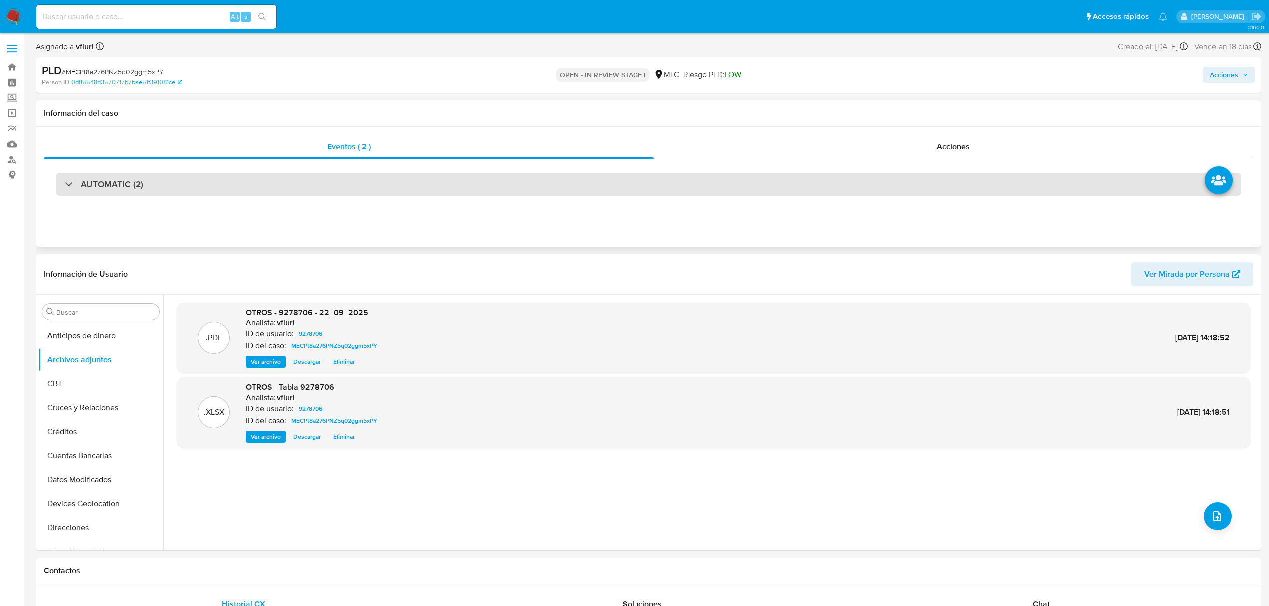
click at [118, 182] on h3 "AUTOMATIC (2)" at bounding box center [112, 184] width 62 height 11
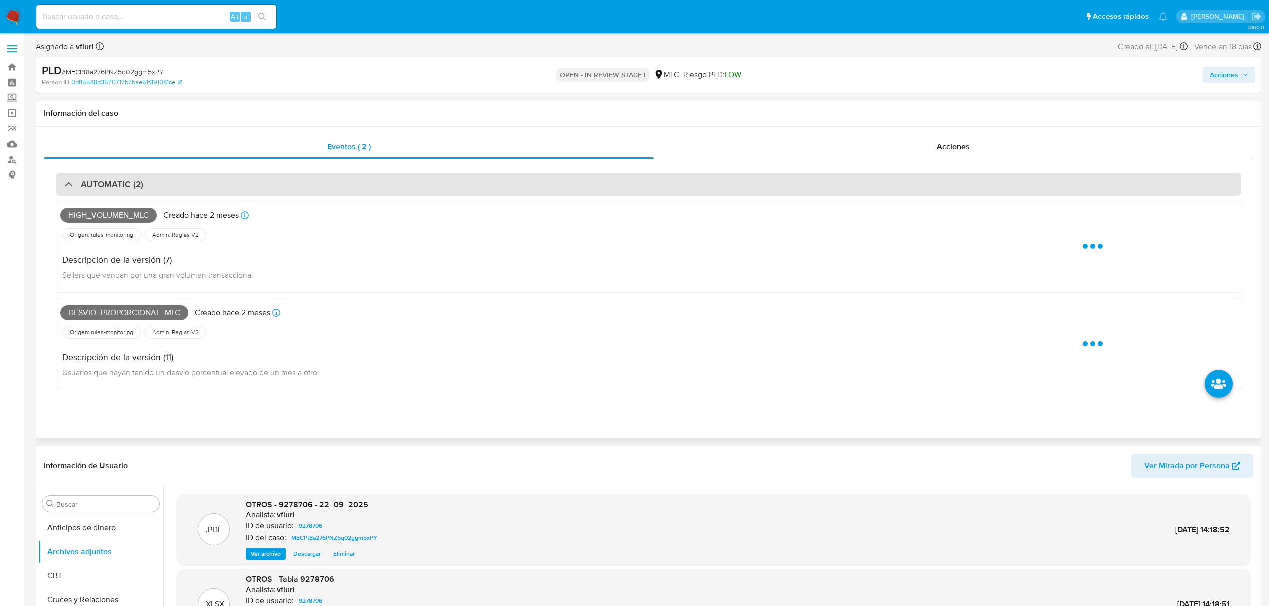
click at [118, 182] on h3 "AUTOMATIC (2)" at bounding box center [112, 184] width 62 height 11
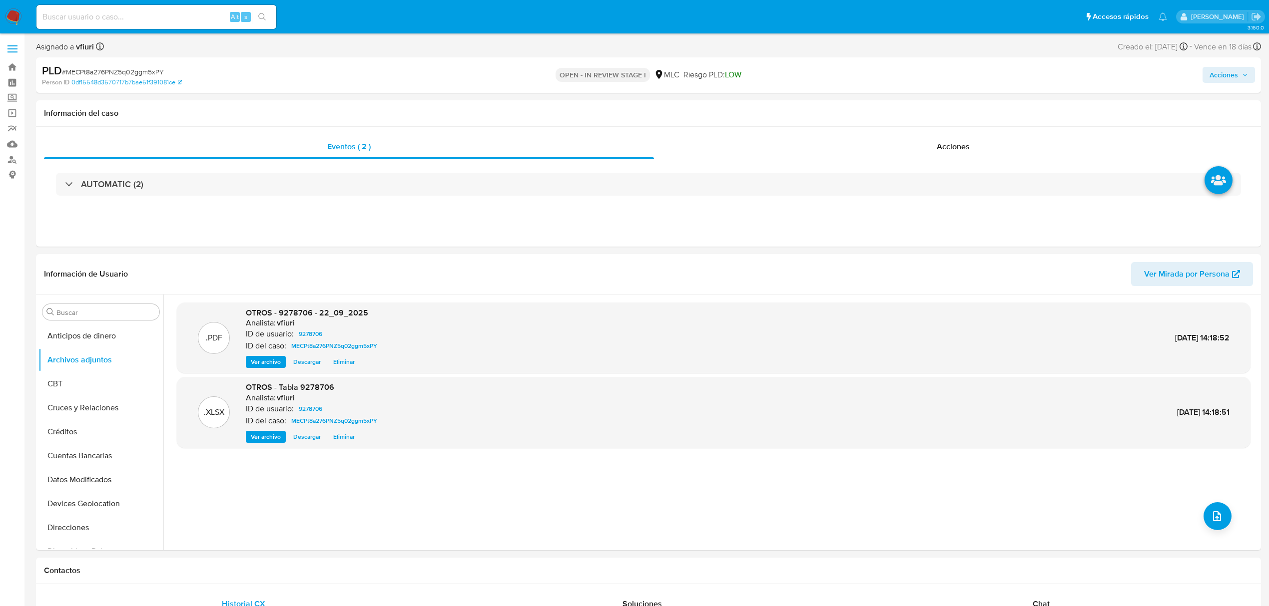
click at [1219, 83] on div "Acciones" at bounding box center [1054, 74] width 402 height 23
click at [1219, 77] on span "Acciones" at bounding box center [1223, 75] width 28 height 16
click at [974, 101] on span "Resolución del caso" at bounding box center [944, 106] width 71 height 11
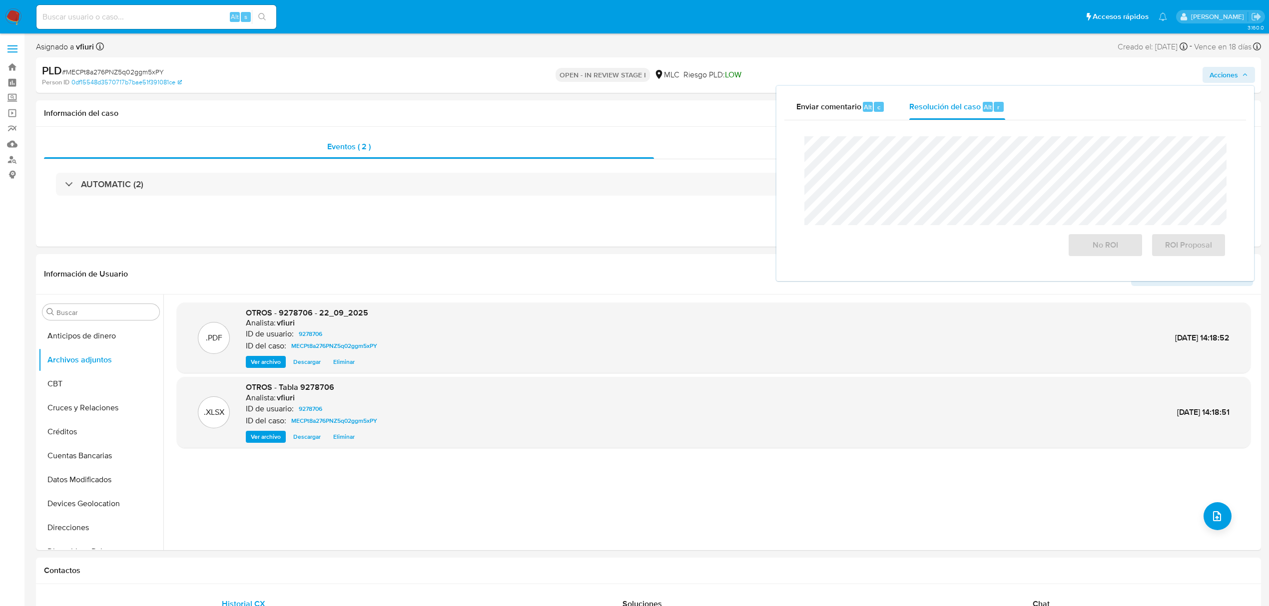
click at [972, 126] on div "Cierre de caso No ROI ROI Proposal" at bounding box center [1015, 196] width 462 height 153
click at [980, 137] on div at bounding box center [1015, 180] width 422 height 89
click at [1111, 254] on span "No ROI" at bounding box center [1104, 245] width 49 height 22
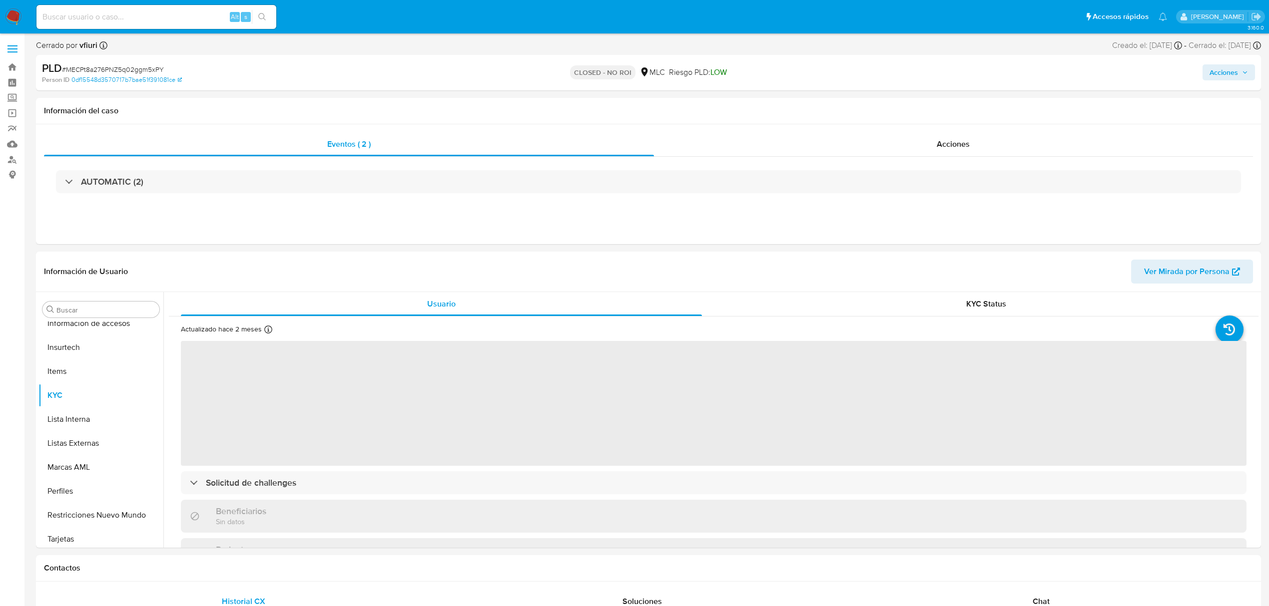
scroll to position [422, 0]
select select "10"
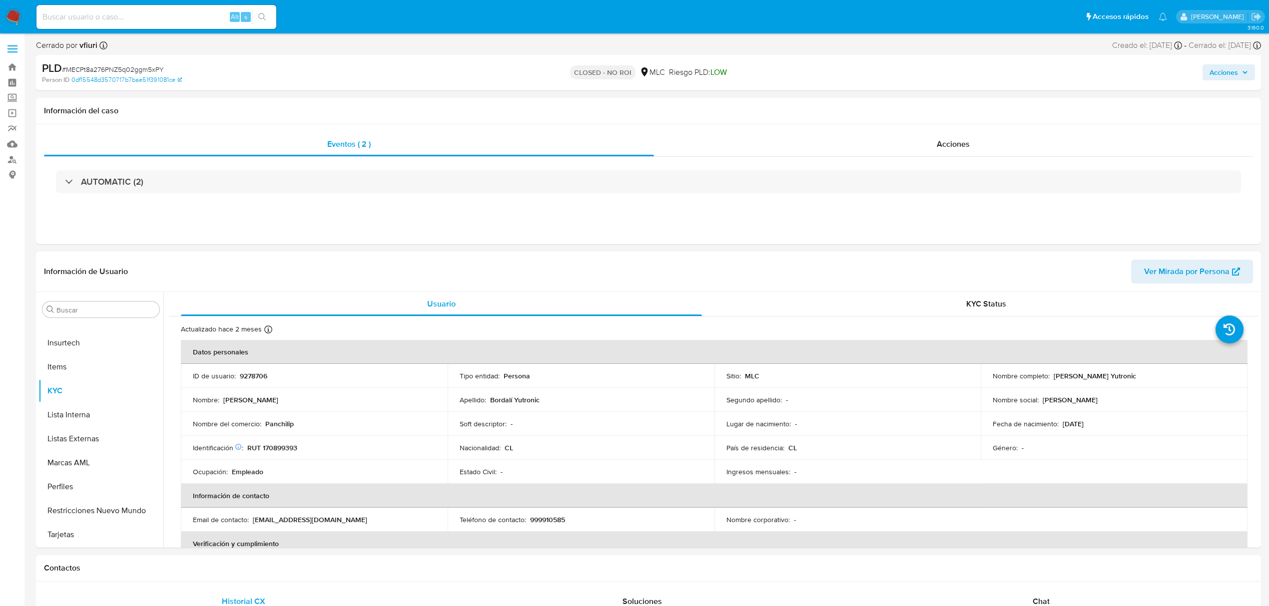
click at [7, 58] on label at bounding box center [12, 48] width 25 height 21
click at [0, 0] on input "checkbox" at bounding box center [0, 0] width 0 height 0
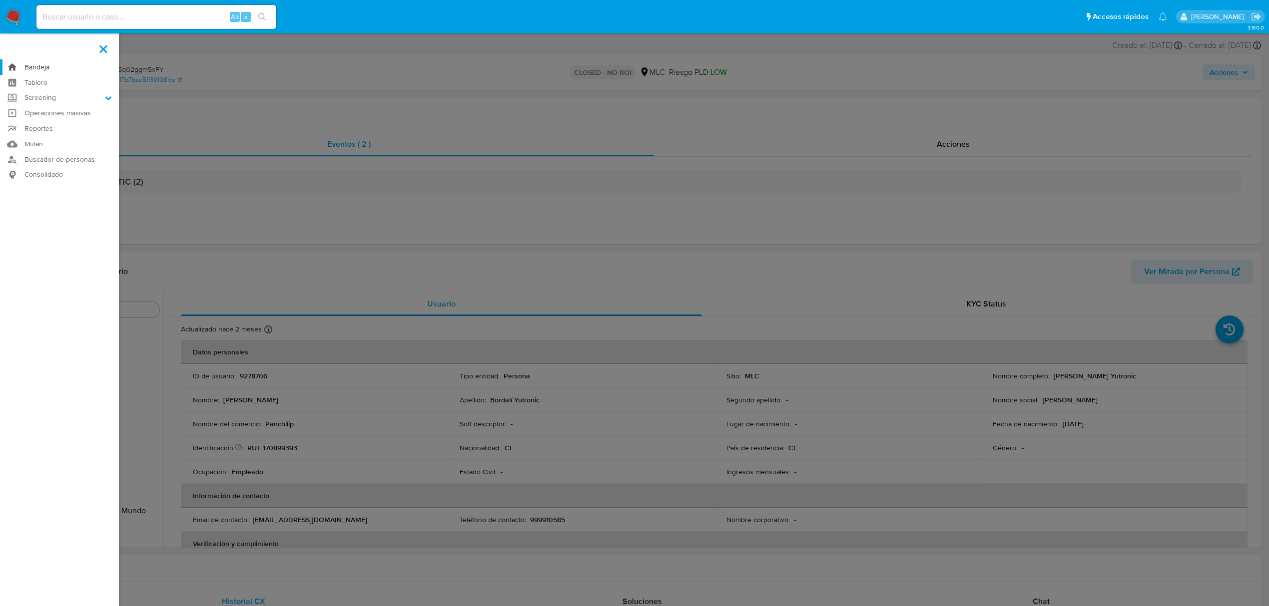
click at [14, 63] on link "Bandeja" at bounding box center [59, 66] width 119 height 15
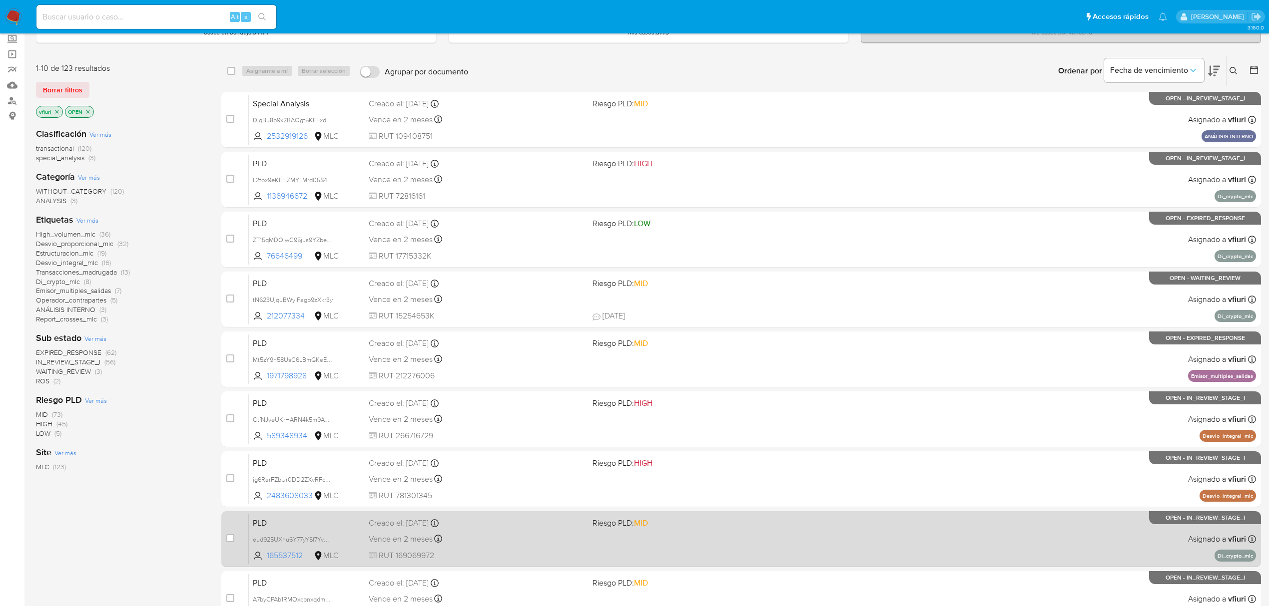
scroll to position [218, 0]
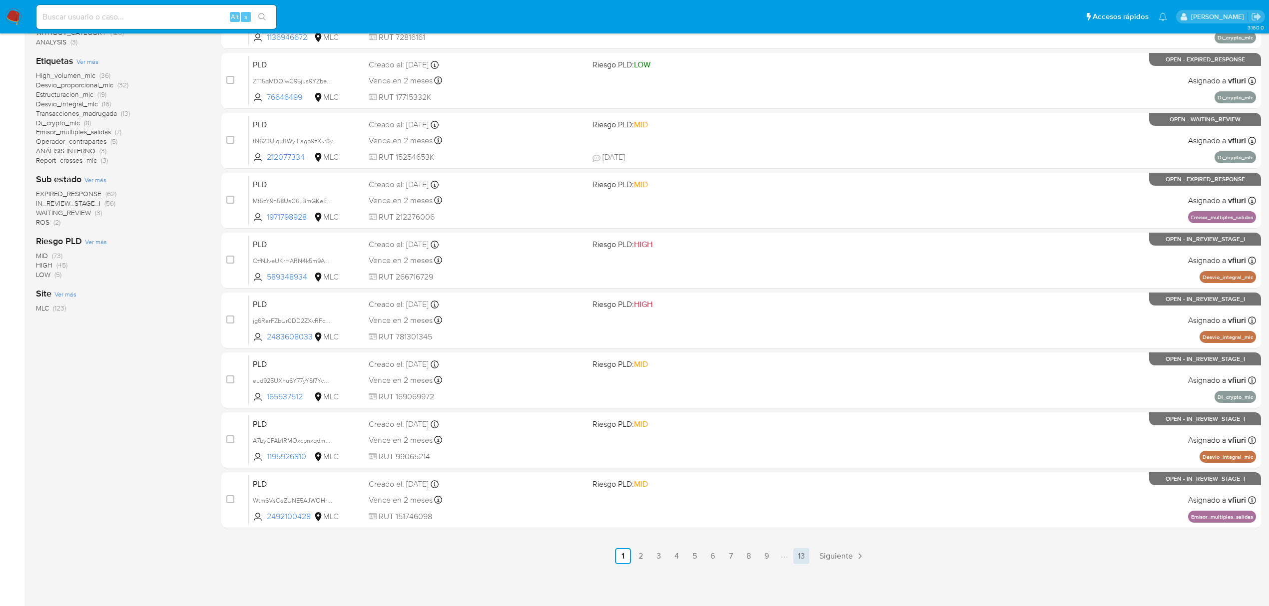
click at [800, 550] on link "13" at bounding box center [801, 556] width 16 height 16
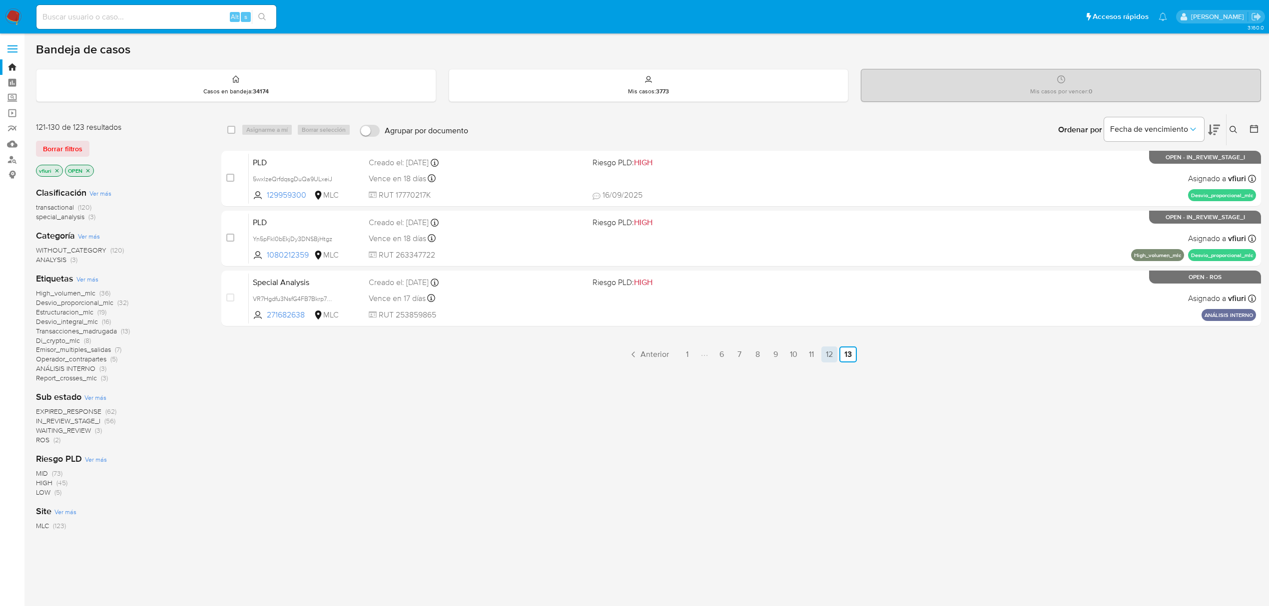
click at [829, 352] on link "12" at bounding box center [829, 355] width 16 height 16
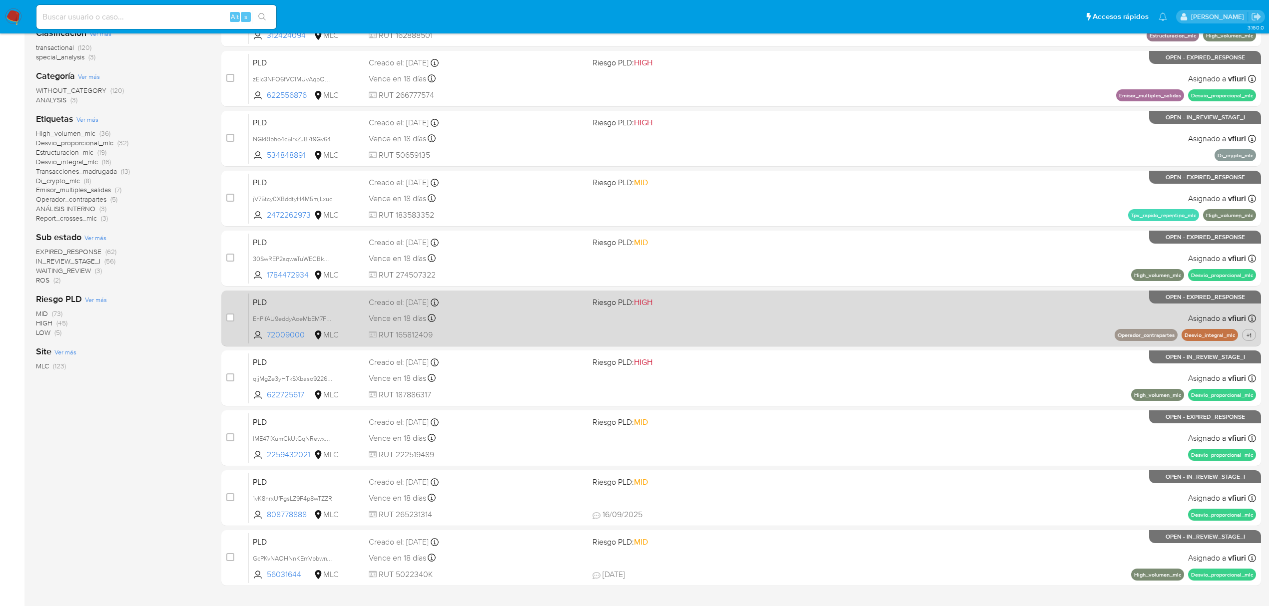
scroll to position [218, 0]
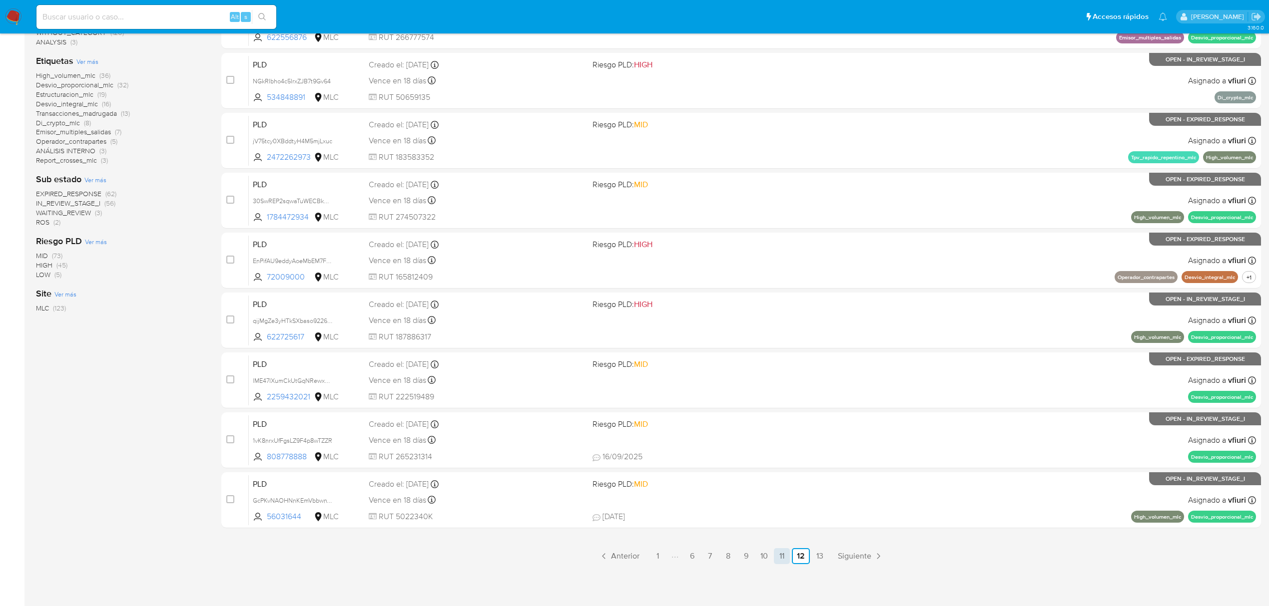
click at [775, 550] on link "11" at bounding box center [782, 556] width 16 height 16
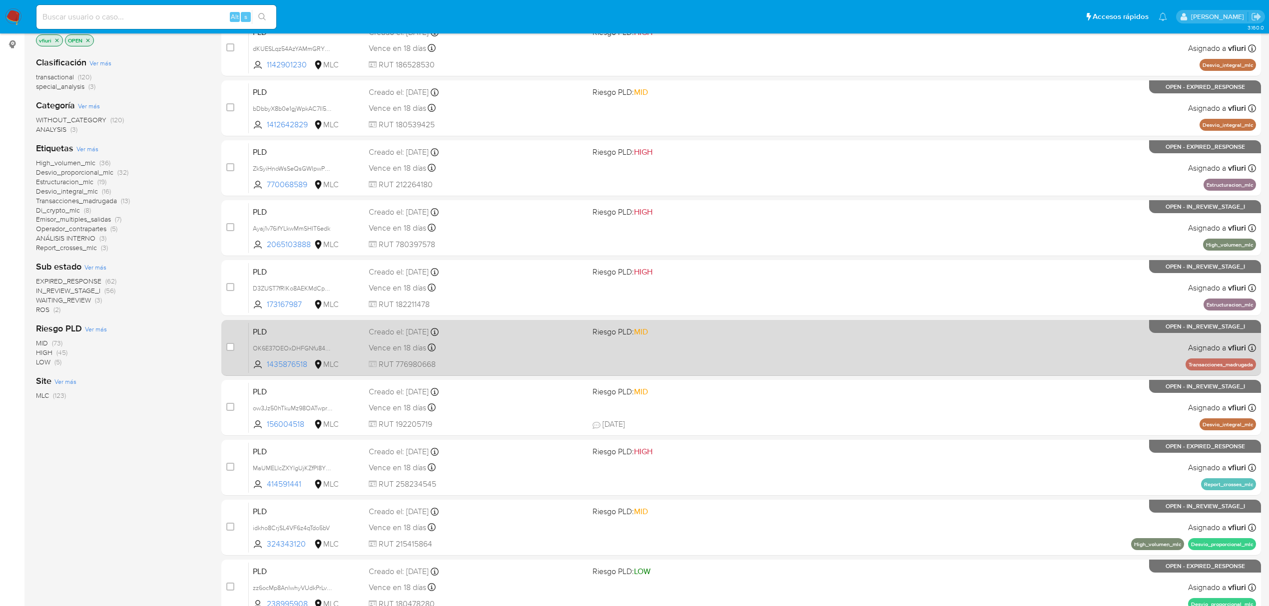
scroll to position [218, 0]
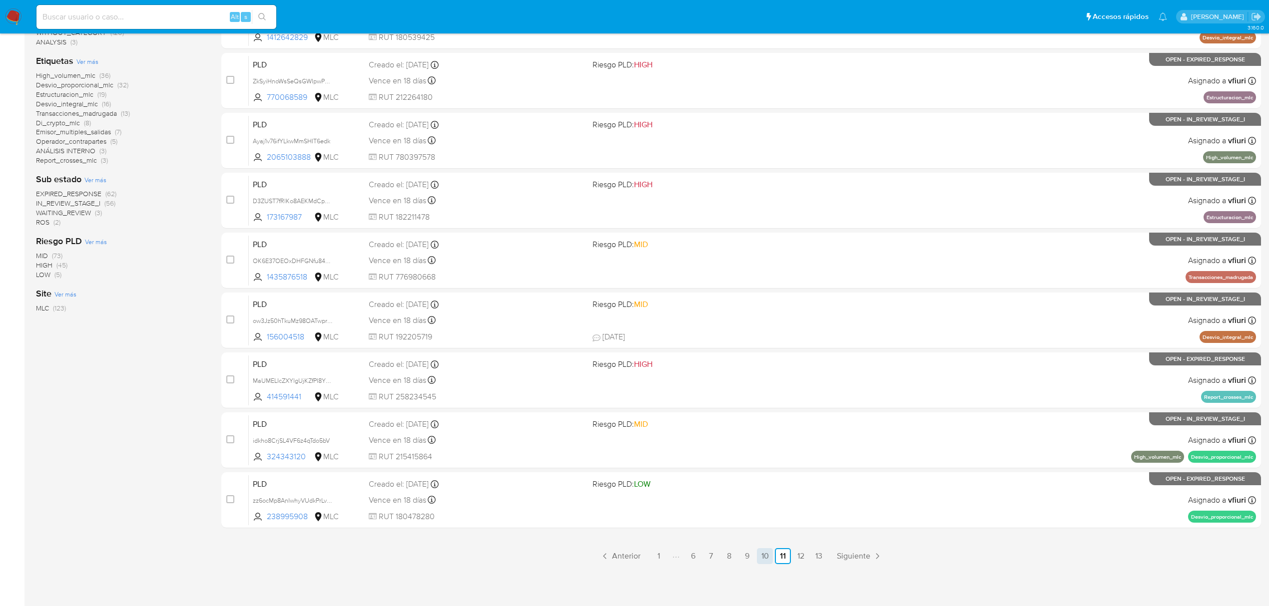
click at [770, 559] on link "10" at bounding box center [765, 556] width 16 height 16
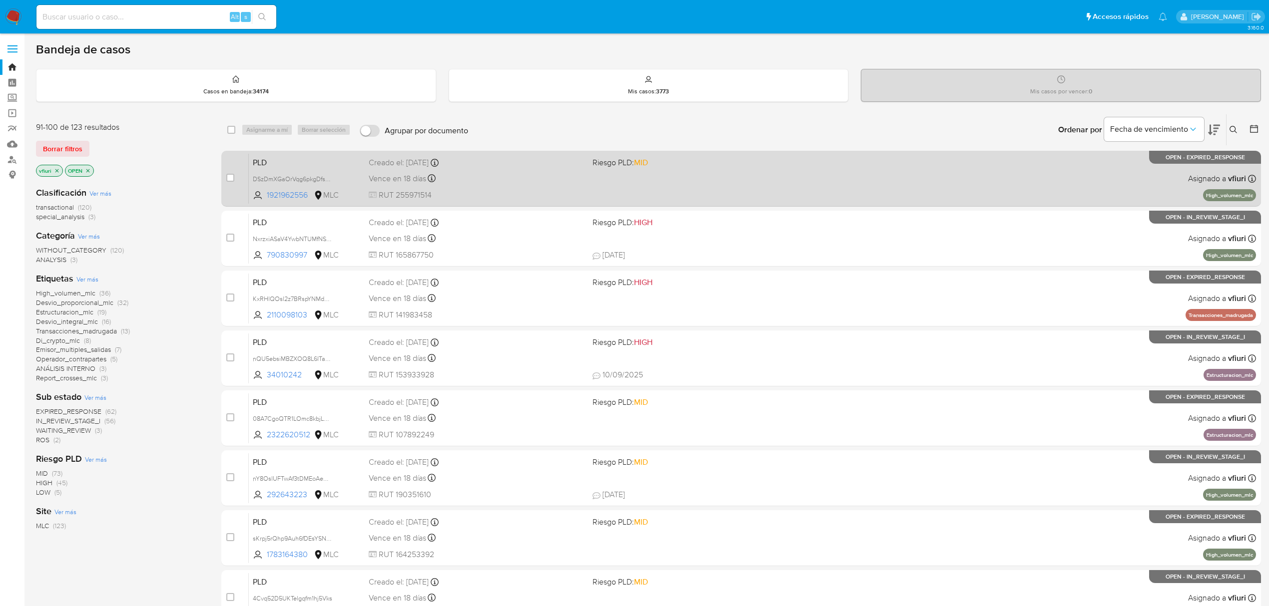
click at [711, 203] on div "PLD DSzDmXGaOrVqg6pkgDfsevPR 1921962556 MLC Riesgo PLD: MID Creado el: 12/07/20…" at bounding box center [752, 178] width 1007 height 50
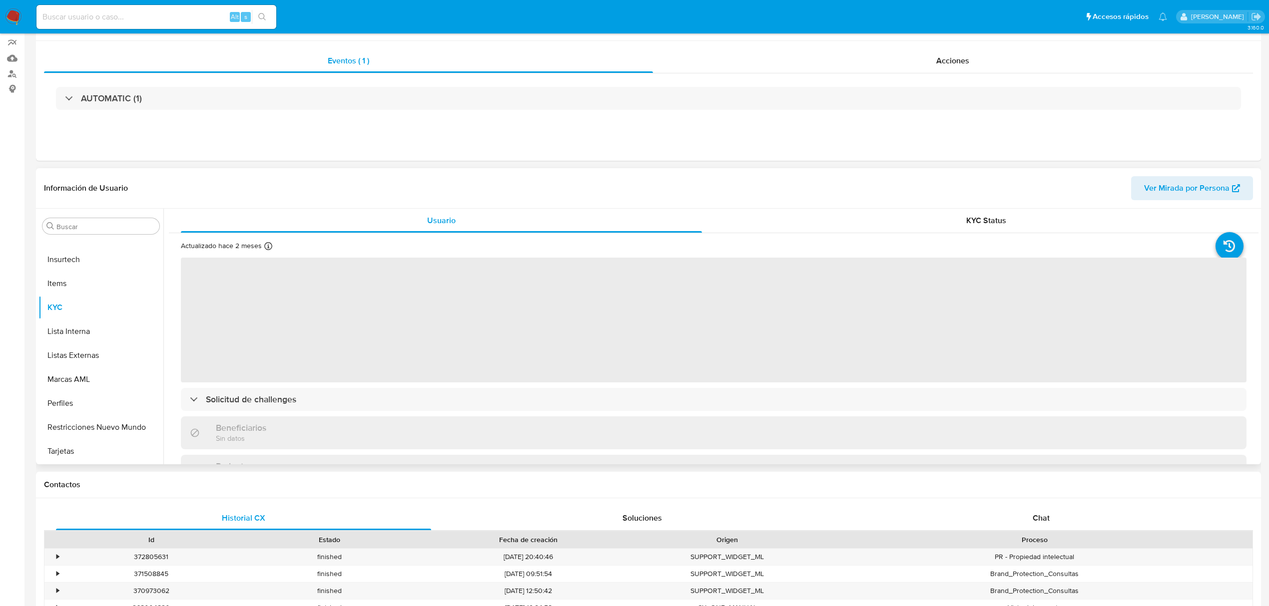
scroll to position [200, 0]
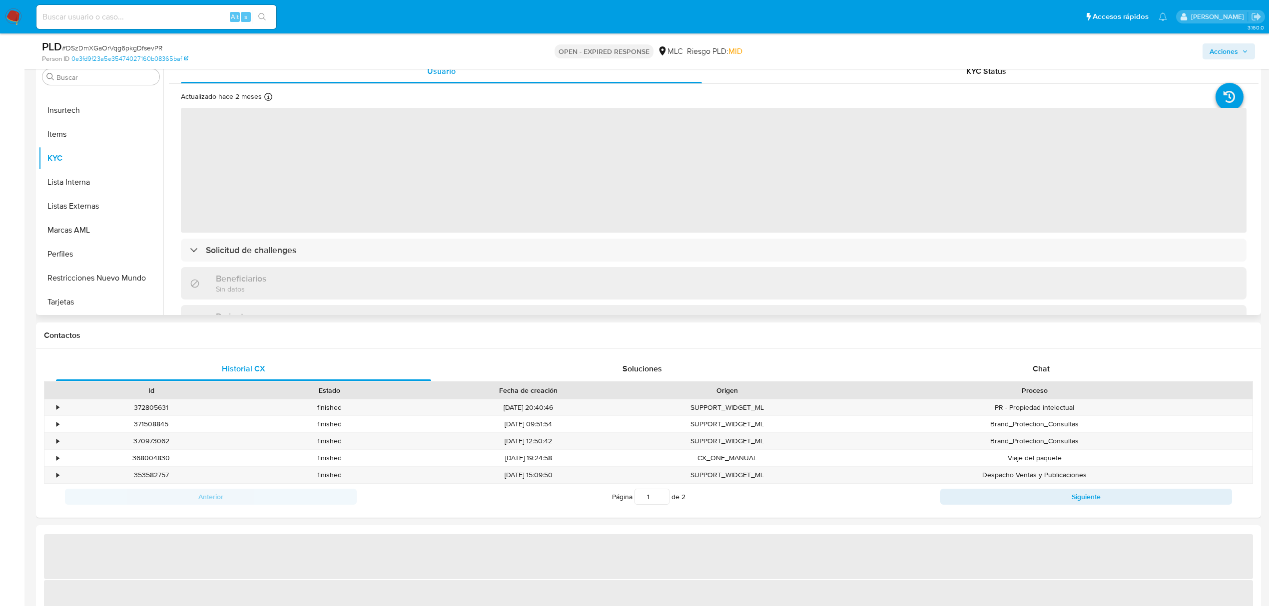
select select "10"
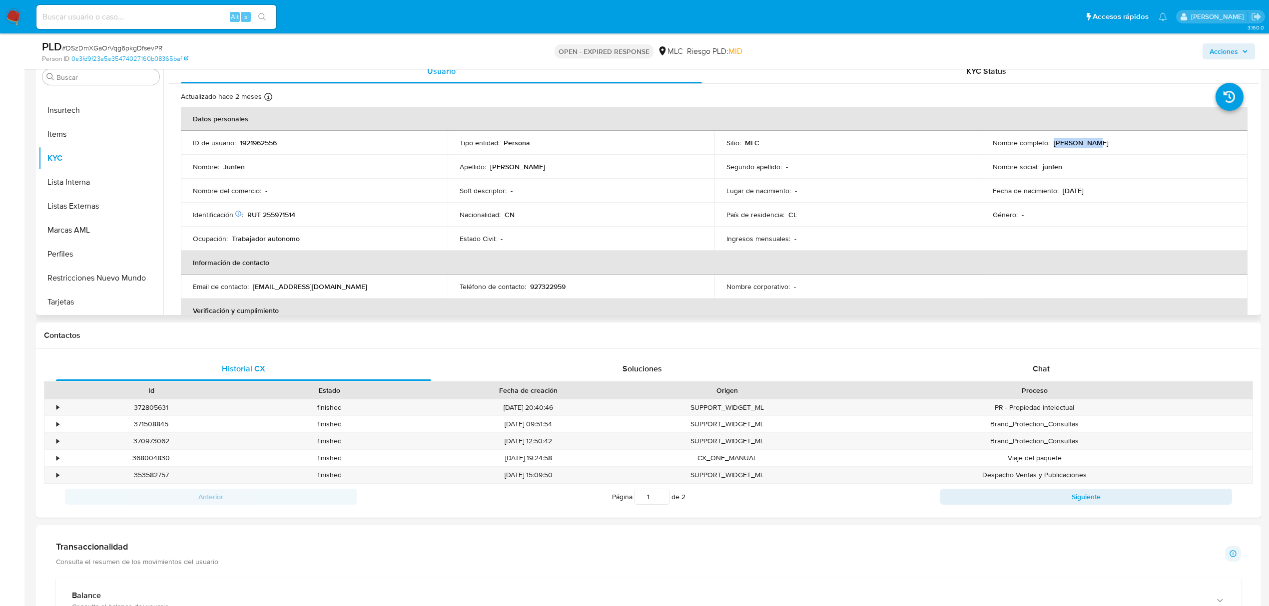
drag, startPoint x: 1050, startPoint y: 150, endPoint x: 1123, endPoint y: 149, distance: 73.9
click at [1123, 149] on td "Nombre completo : [PERSON_NAME]" at bounding box center [1114, 143] width 267 height 24
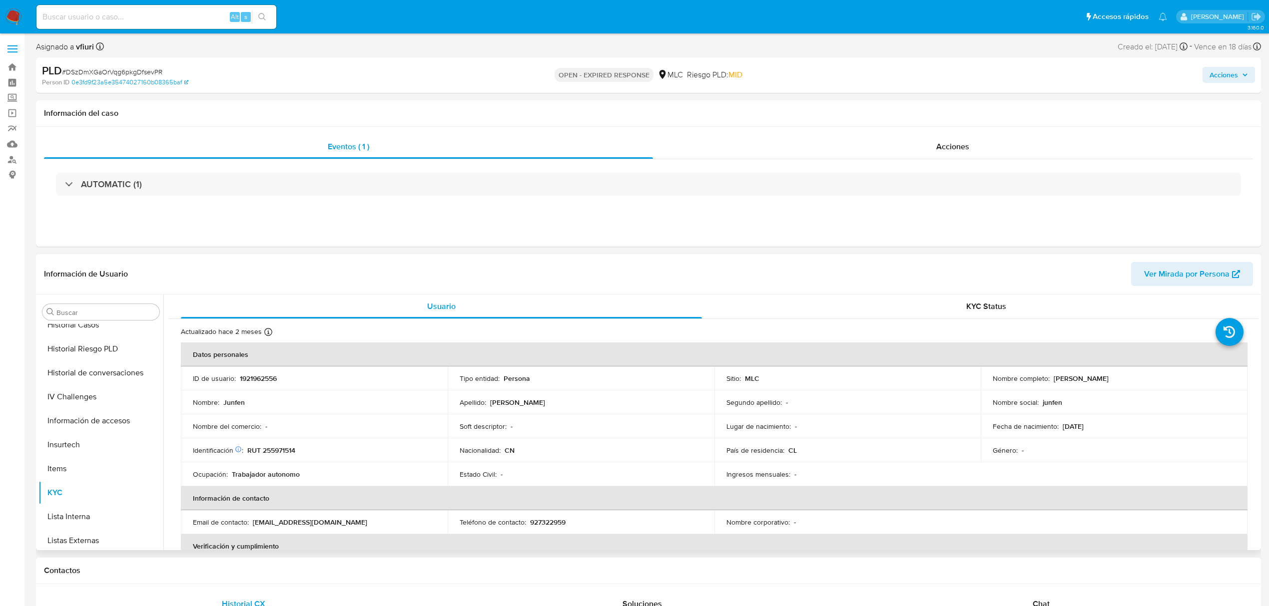
scroll to position [156, 0]
click at [70, 470] on button "General" at bounding box center [96, 468] width 117 height 24
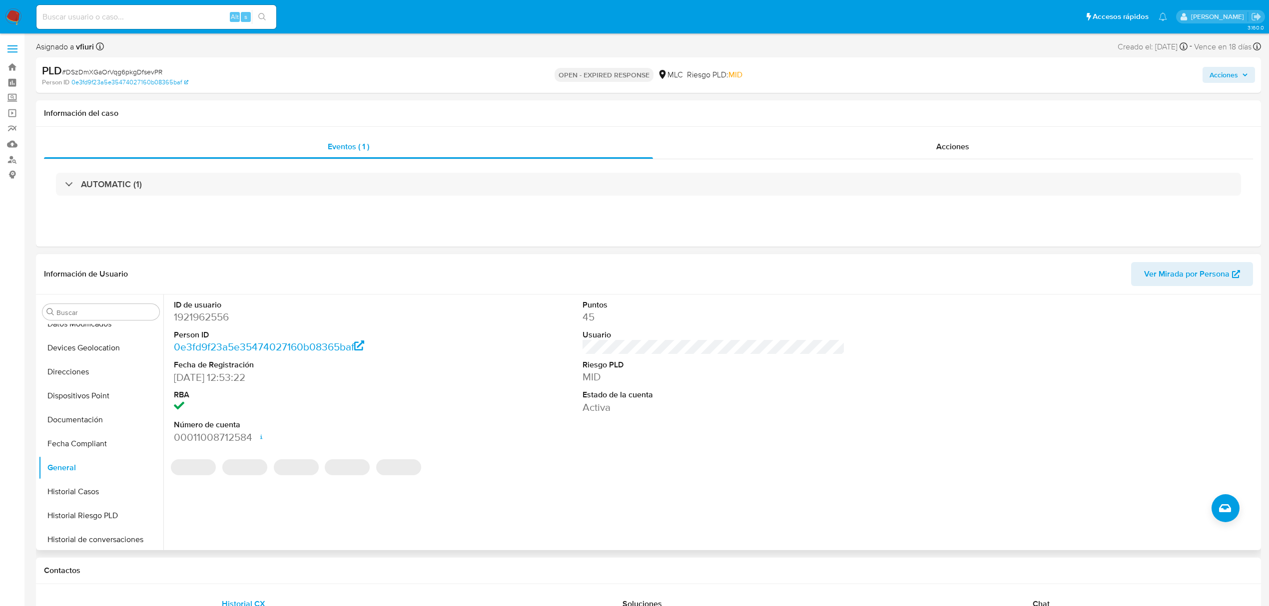
click at [222, 311] on dd "1921962556" at bounding box center [305, 317] width 262 height 14
copy dd "1921962556"
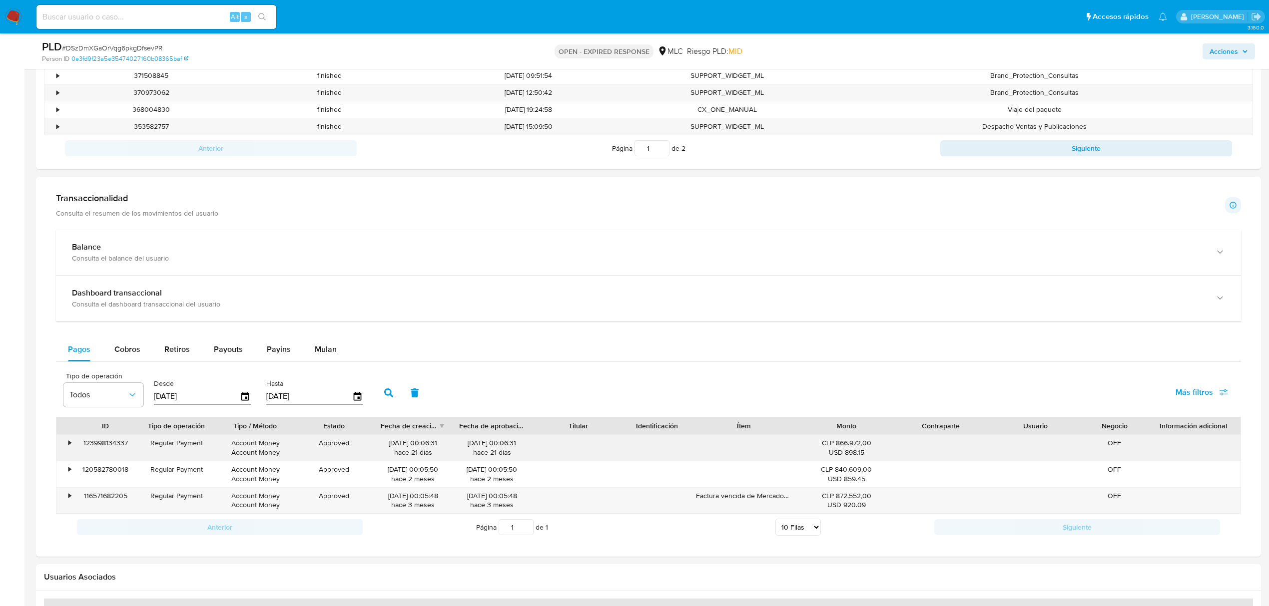
scroll to position [666, 0]
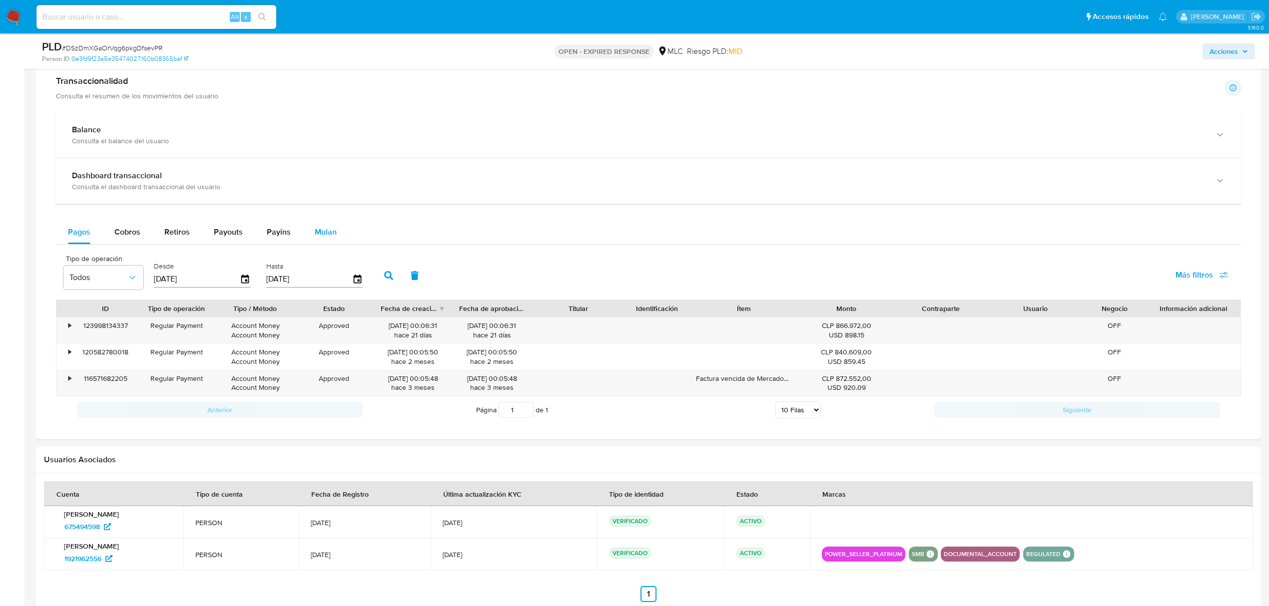
click at [315, 229] on div "Mulan" at bounding box center [326, 232] width 22 height 24
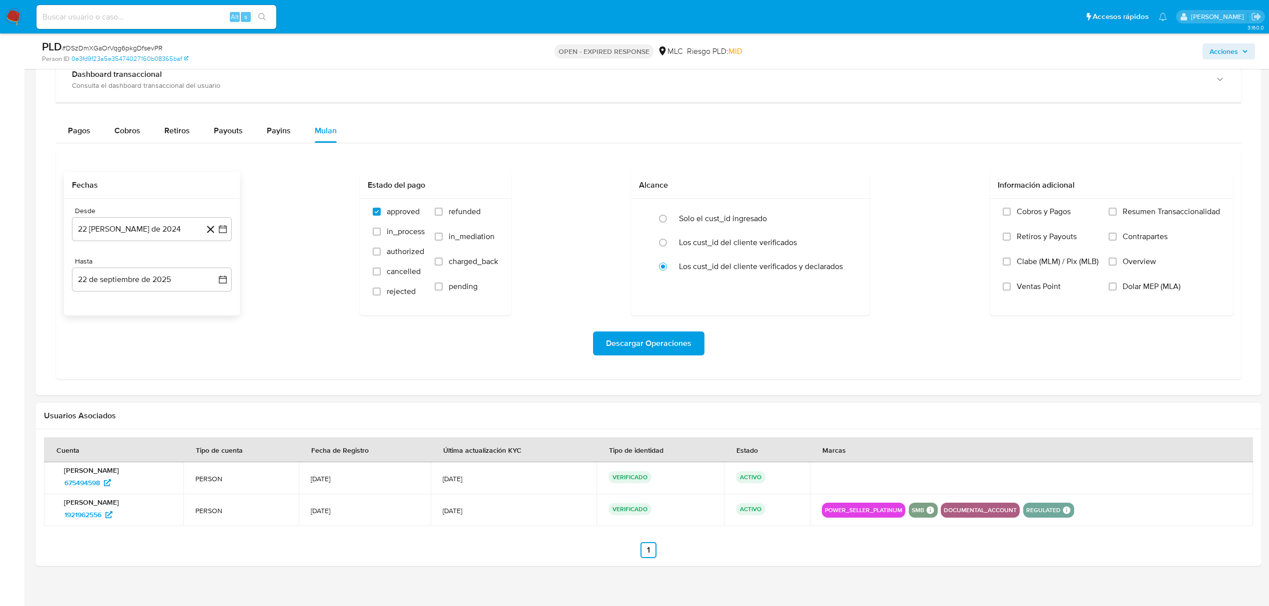
scroll to position [780, 0]
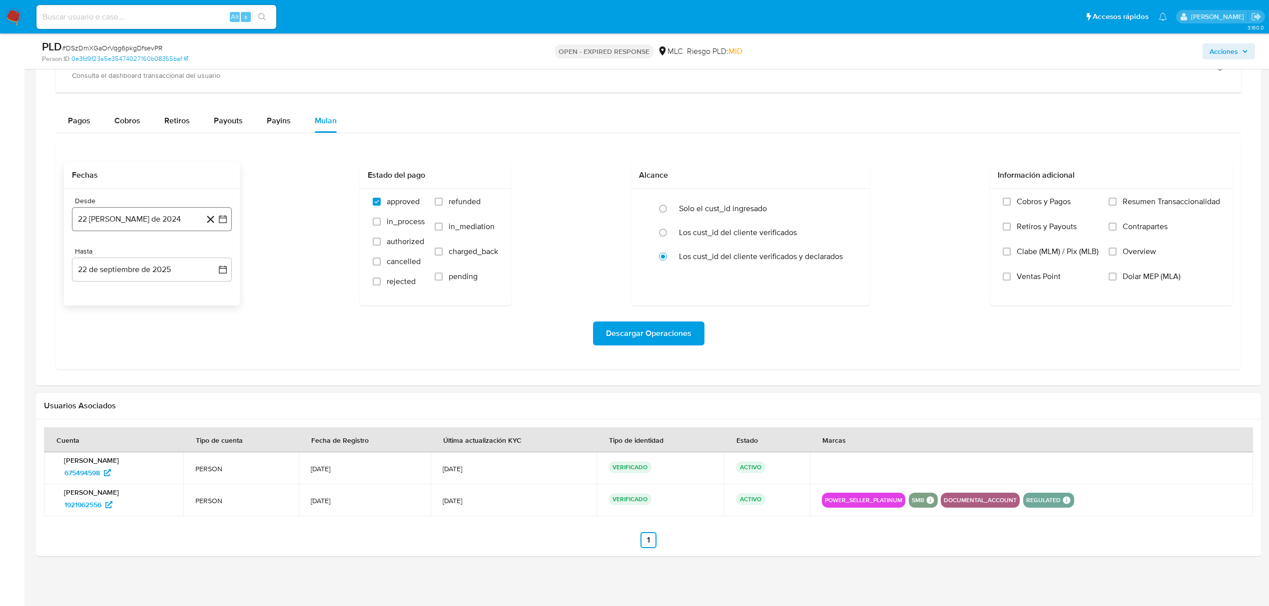
click at [224, 228] on button "22 [PERSON_NAME] de 2024" at bounding box center [152, 219] width 160 height 24
click at [216, 257] on icon "Mes siguiente" at bounding box center [214, 256] width 12 height 12
click at [110, 333] on button "10" at bounding box center [112, 333] width 16 height 16
click at [225, 266] on icon "button" at bounding box center [223, 270] width 8 height 8
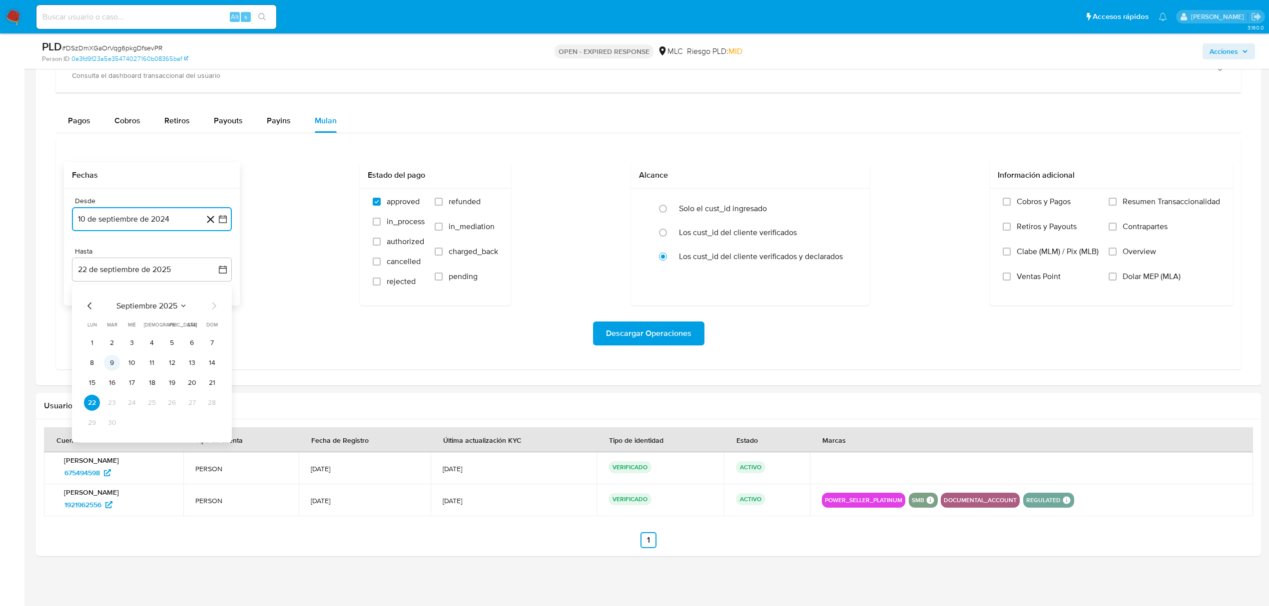
click at [111, 363] on button "9" at bounding box center [112, 363] width 16 height 16
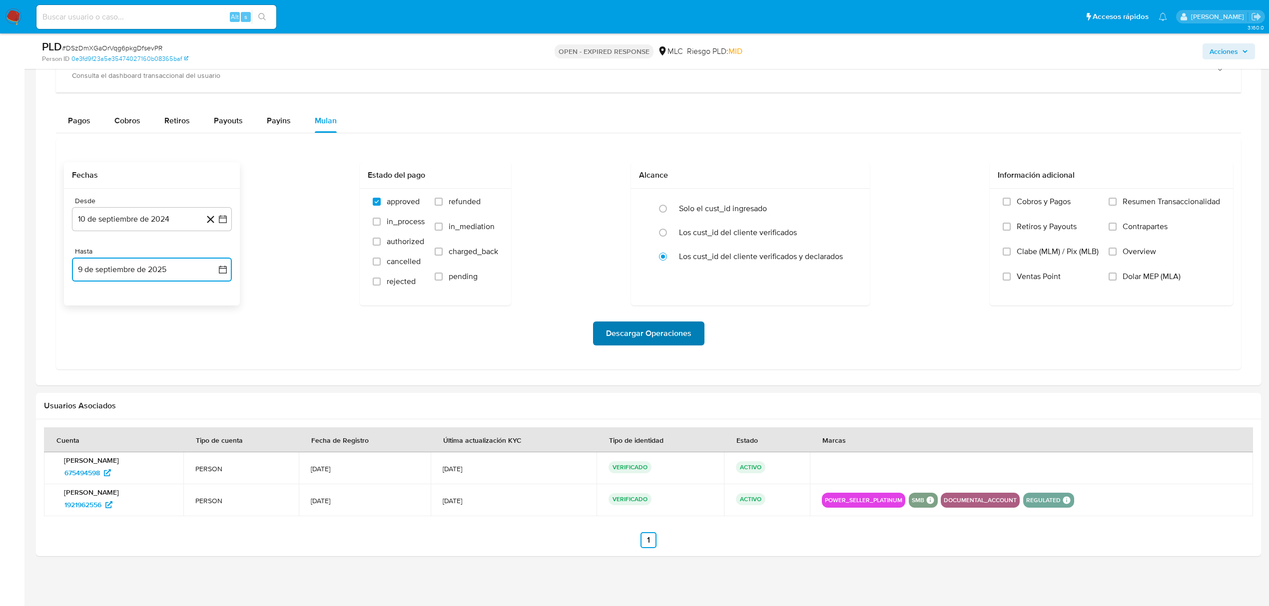
click at [638, 344] on span "Descargar Operaciones" at bounding box center [648, 334] width 85 height 22
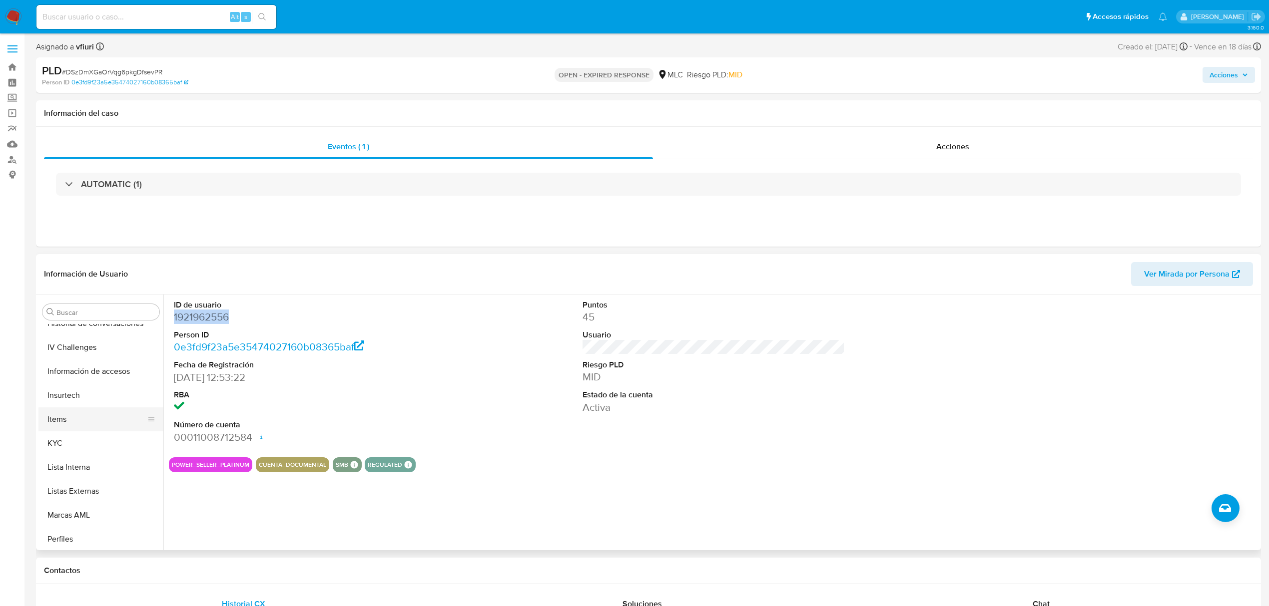
scroll to position [422, 0]
click at [76, 395] on button "KYC" at bounding box center [96, 394] width 117 height 24
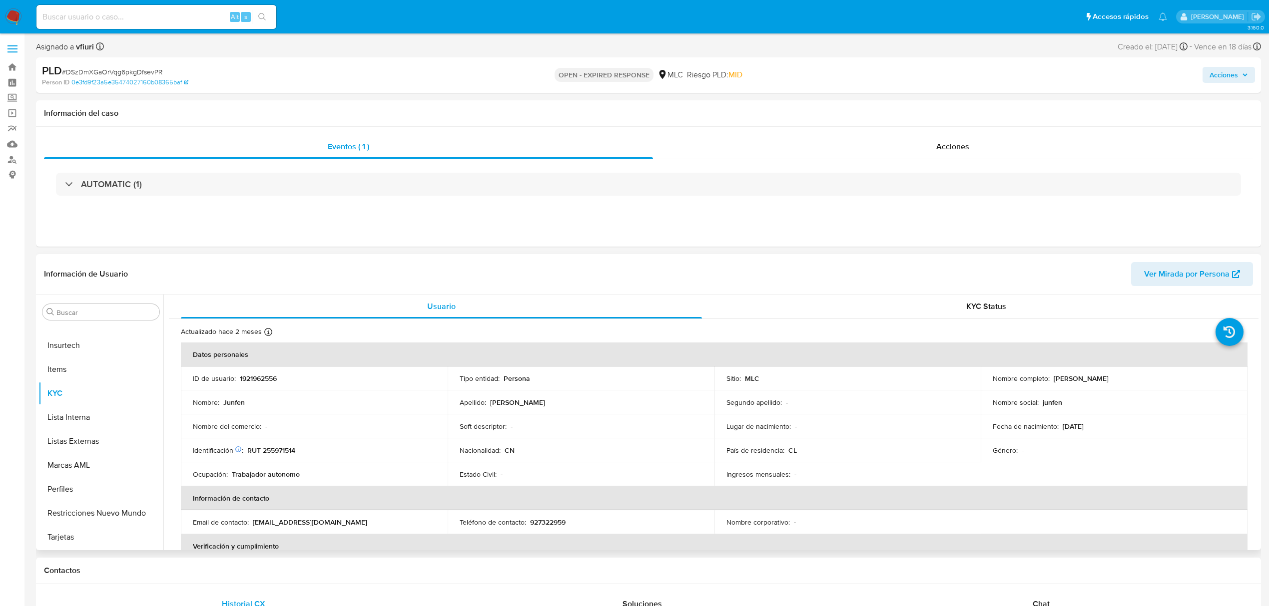
click at [266, 377] on p "1921962556" at bounding box center [258, 378] width 37 height 9
copy p "1921962556"
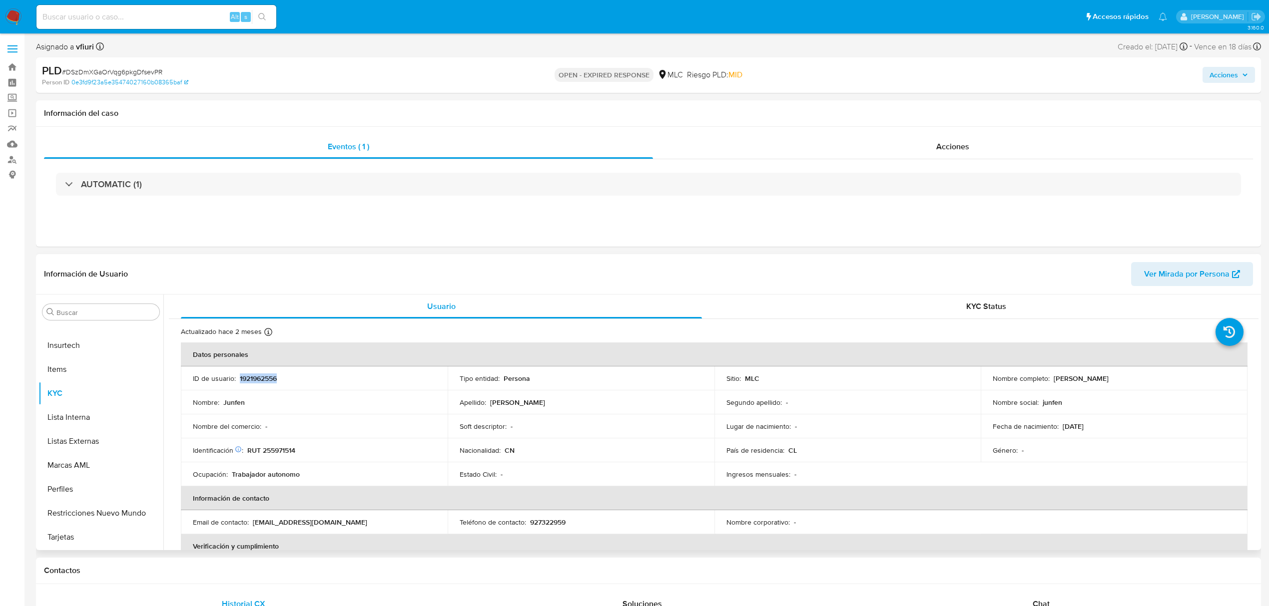
copy p "1921962556"
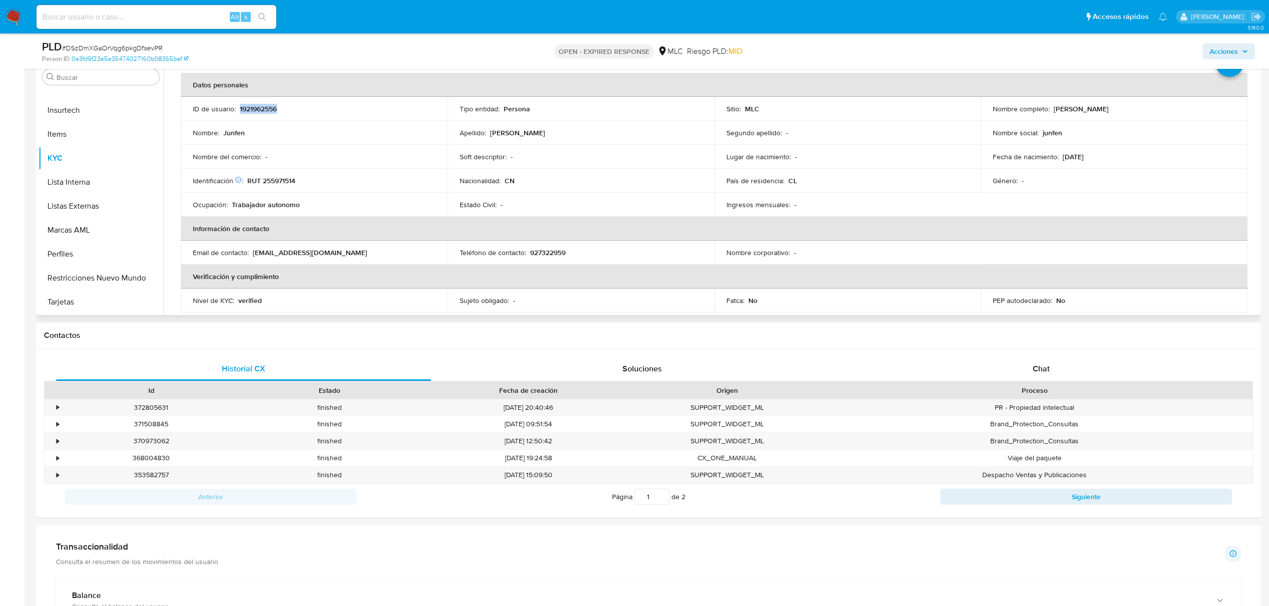
scroll to position [0, 0]
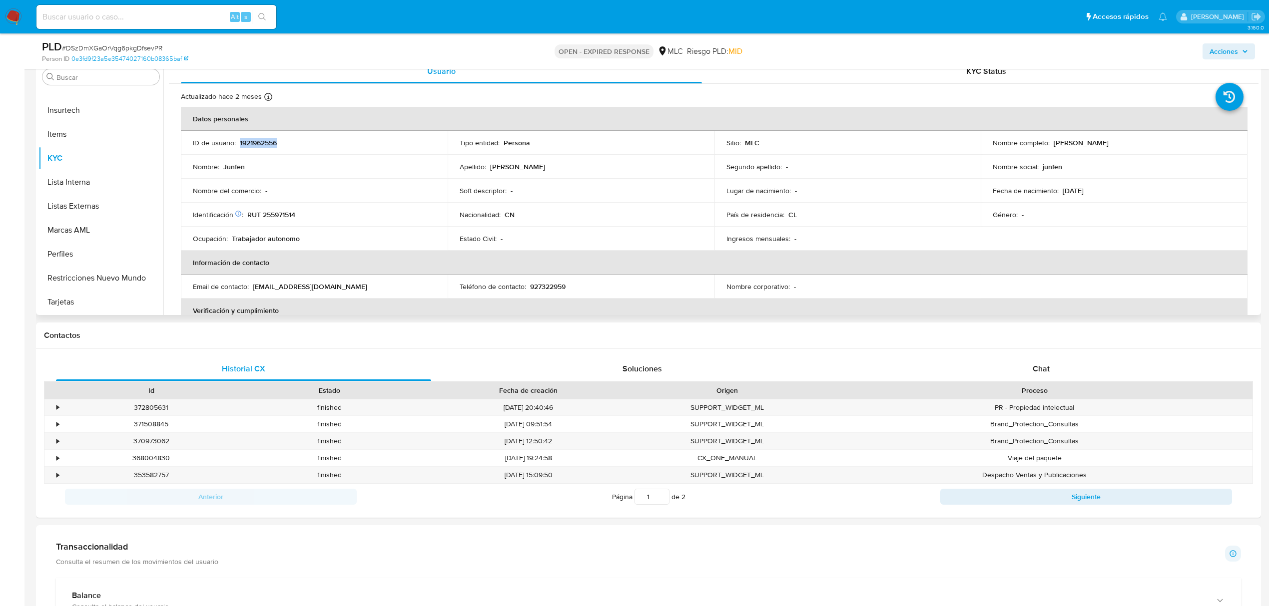
copy p "1921962556"
drag, startPoint x: 272, startPoint y: 154, endPoint x: 246, endPoint y: 138, distance: 30.8
click at [246, 138] on td "ID de usuario : 1921962556" at bounding box center [314, 143] width 267 height 24
copy p "1921962556"
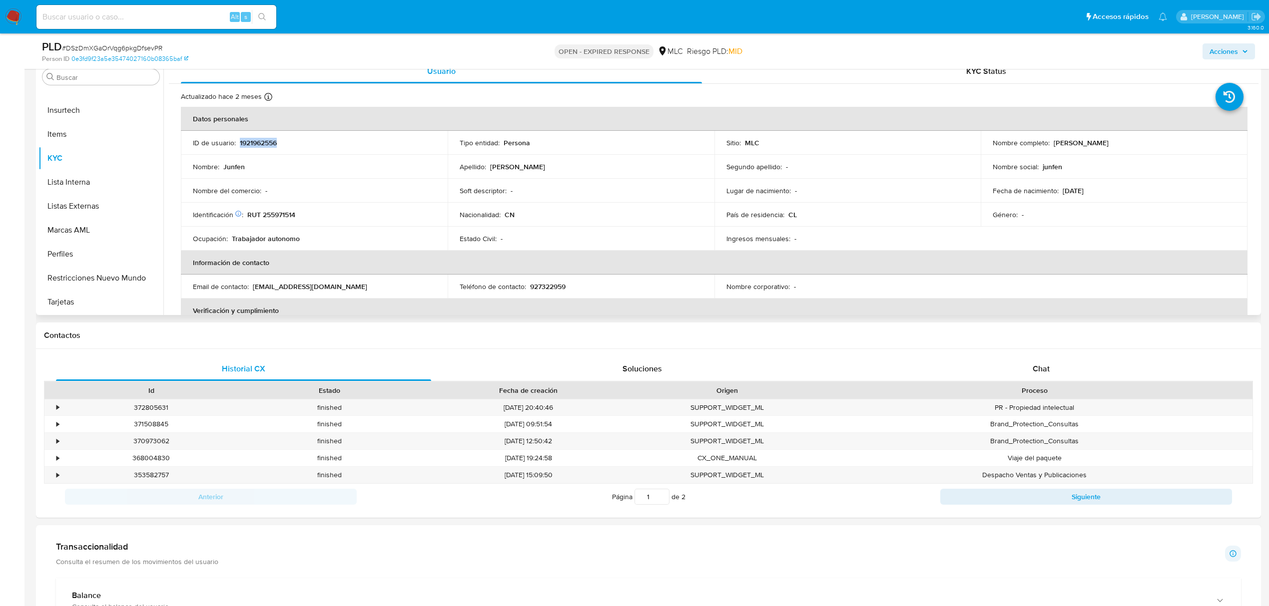
copy p "1921962556"
click at [108, 49] on span "# DSzDmXGaOrVqg6pkgDfsevPR" at bounding box center [112, 48] width 100 height 10
click at [90, 148] on button "KYC" at bounding box center [96, 158] width 117 height 24
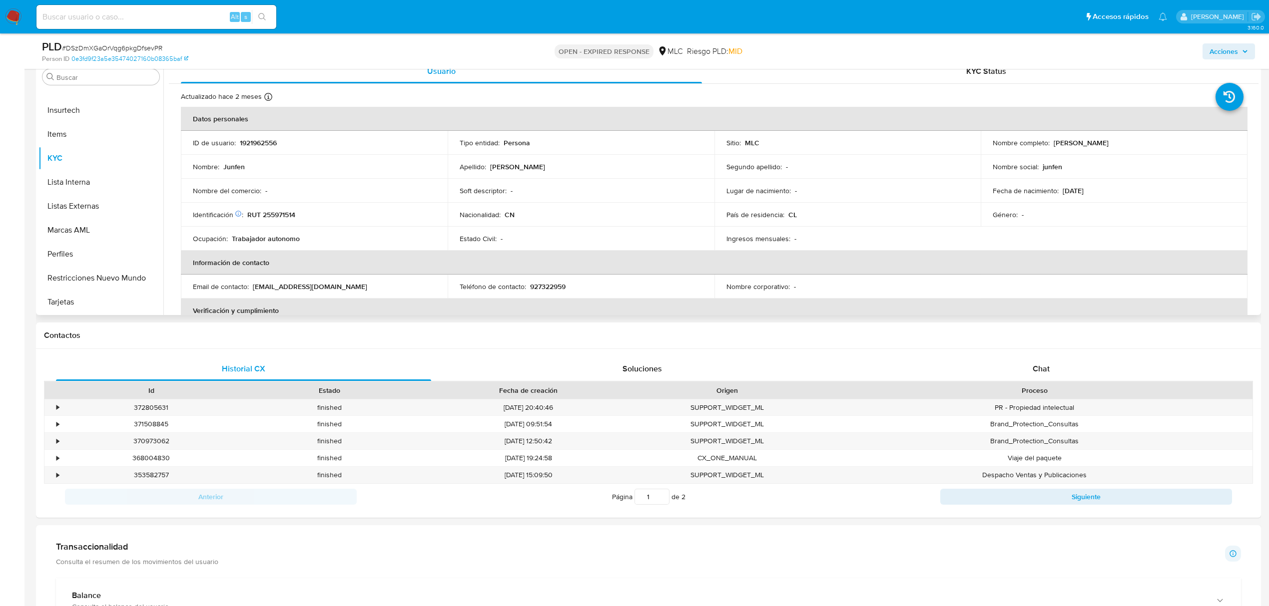
drag, startPoint x: 456, startPoint y: 151, endPoint x: 460, endPoint y: 172, distance: 21.8
click at [457, 152] on td "Tipo entidad : Persona" at bounding box center [581, 143] width 267 height 24
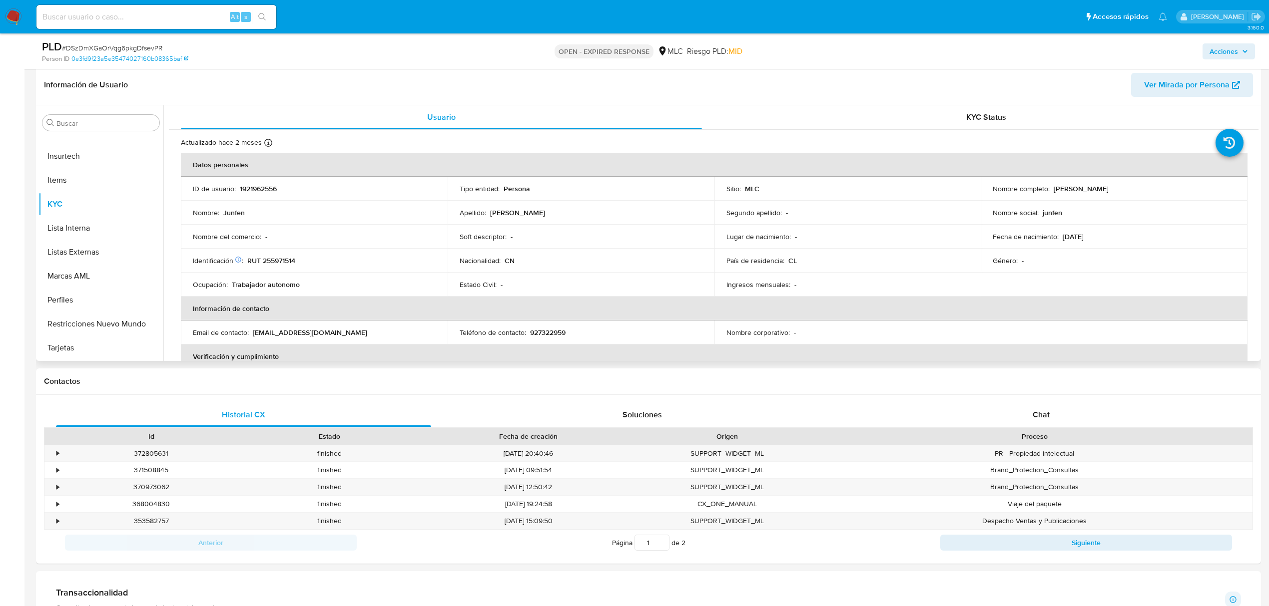
scroll to position [133, 0]
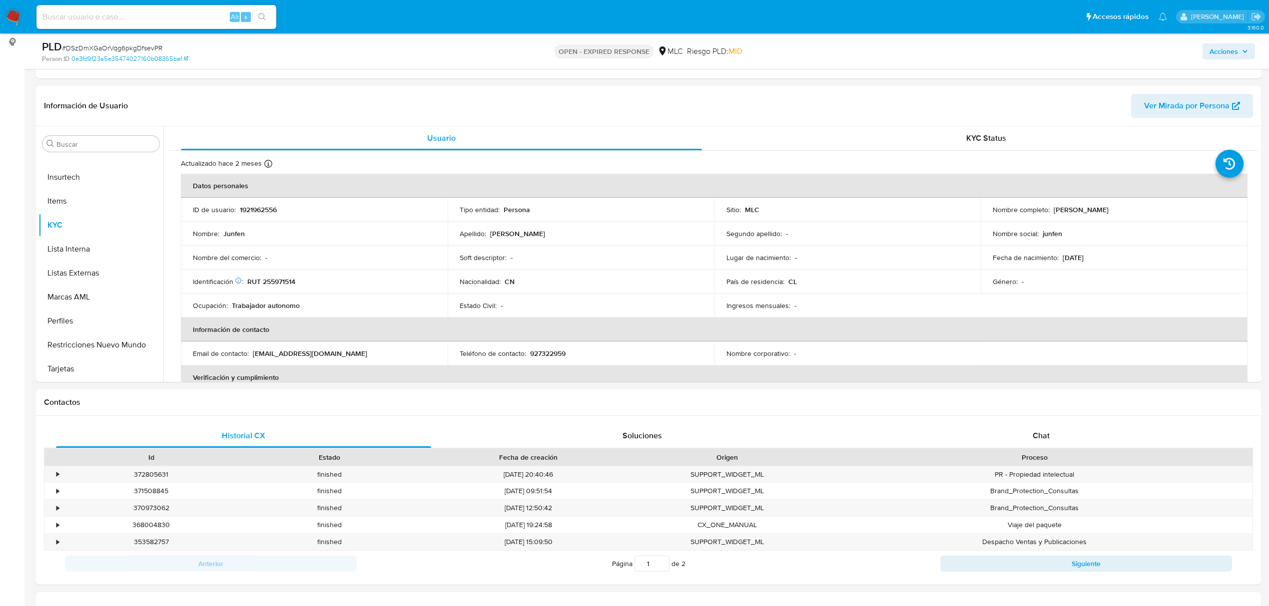
drag, startPoint x: 1254, startPoint y: 190, endPoint x: 1261, endPoint y: 200, distance: 12.6
click at [1261, 200] on main "3.160.0 Asignado a vfiuri Asignado el: [DATE] 16:25:23 Creado el: [DATE] Creado…" at bounding box center [634, 582] width 1269 height 1431
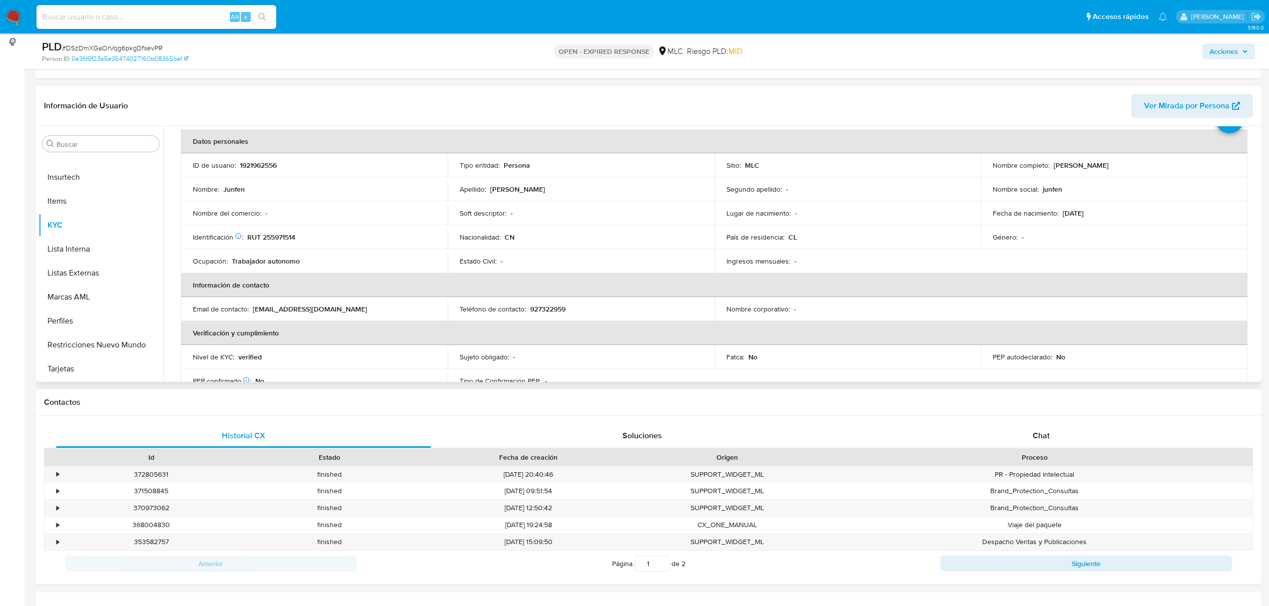
scroll to position [43, 0]
click at [284, 240] on p "RUT 255971514" at bounding box center [271, 238] width 48 height 9
click at [86, 231] on button "Cruces y Relaciones" at bounding box center [96, 240] width 117 height 24
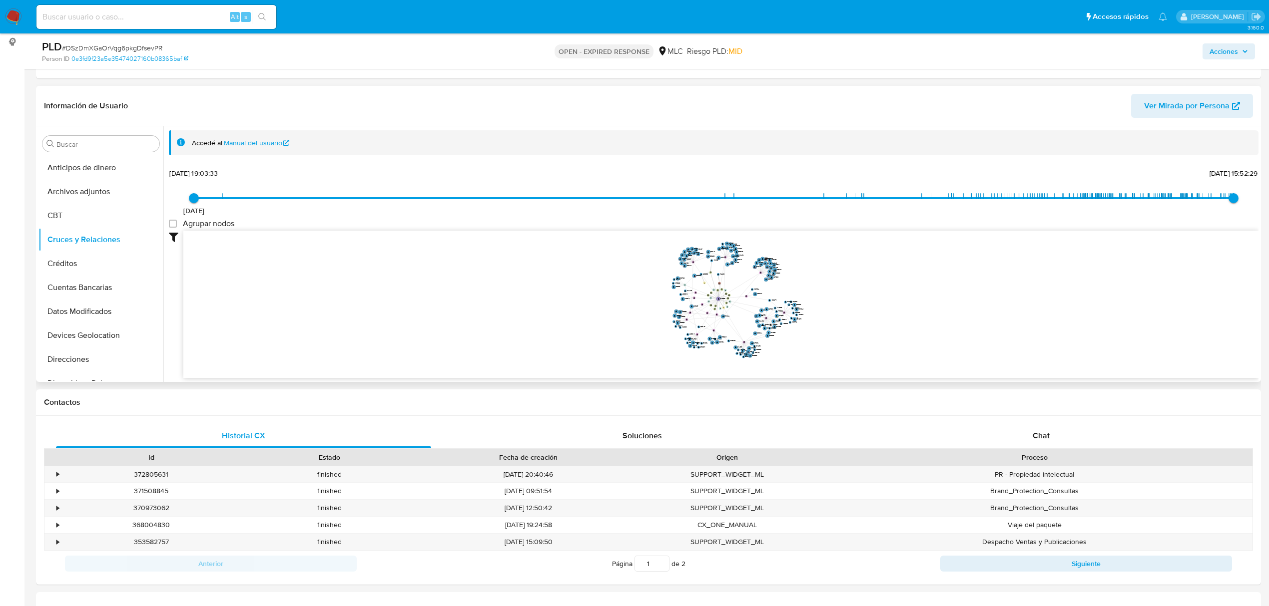
drag, startPoint x: 888, startPoint y: 315, endPoint x: 820, endPoint y: 296, distance: 70.1
click at [820, 296] on icon "device-65f89d52396bb0269e3359c4  user-1921962556  1921962556 user-1731875357 …" at bounding box center [720, 303] width 1075 height 145
click at [820, 309] on icon "device-65f89d52396bb0269e3359c4  user-1921962556  1921962556 user-1731875357 …" at bounding box center [720, 303] width 1075 height 145
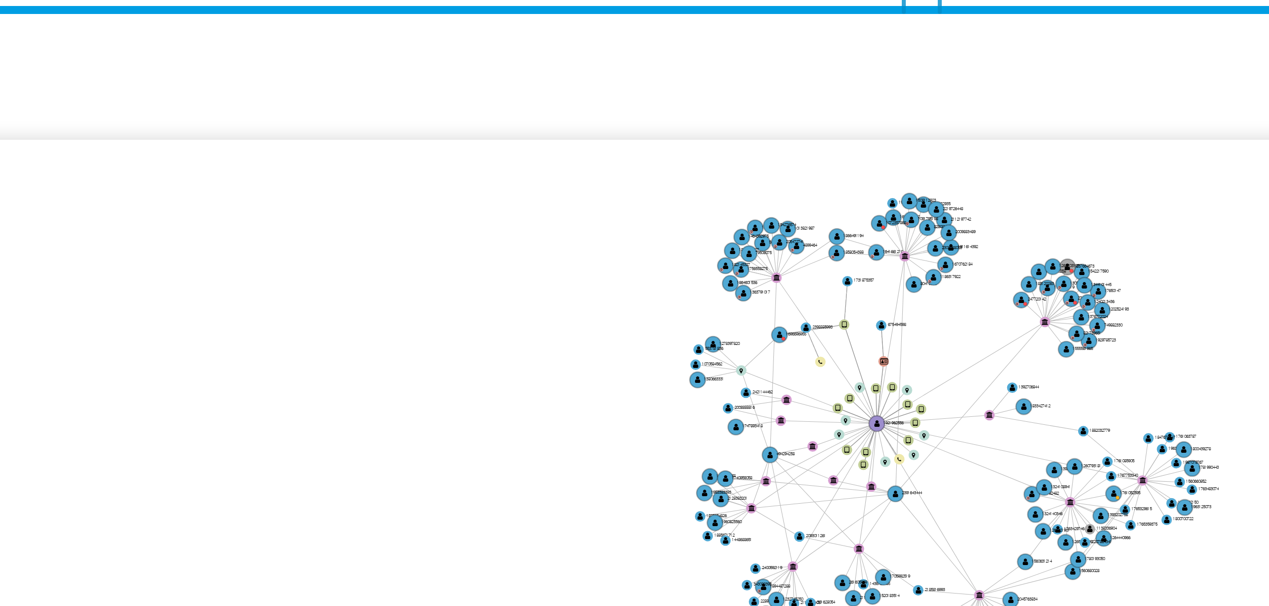
scroll to position [133, 0]
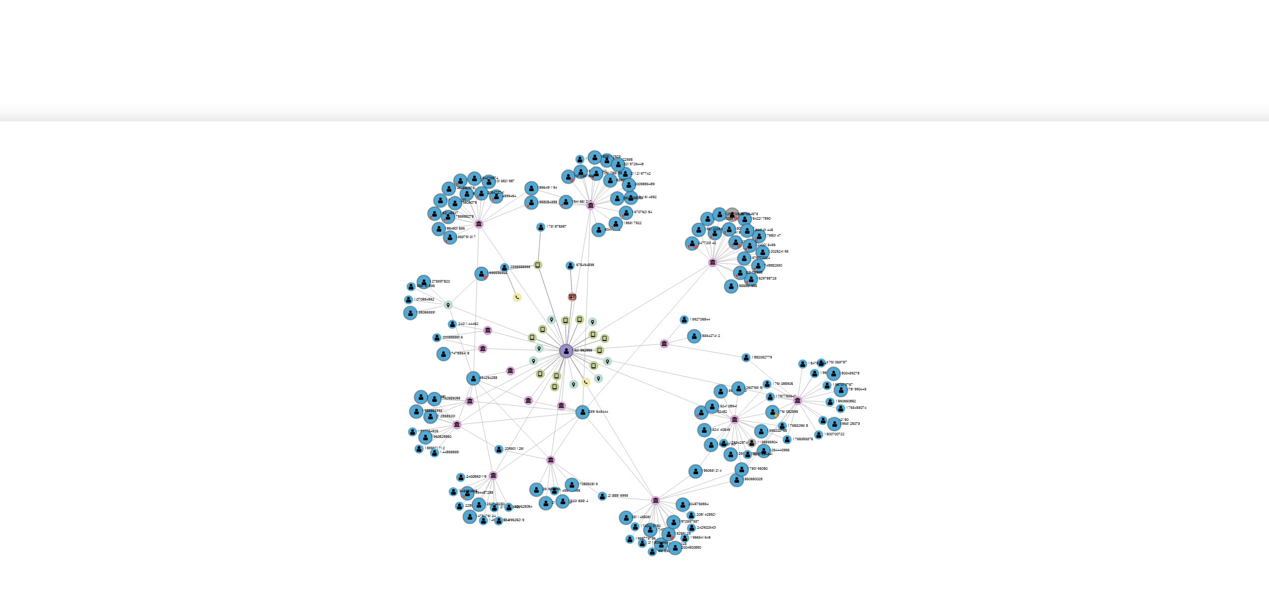
drag, startPoint x: 644, startPoint y: 271, endPoint x: 594, endPoint y: 275, distance: 49.6
click at [576, 266] on icon "device-65f89d52396bb0269e3359c4  user-1921962556  1921962556 user-1731875357 …" at bounding box center [720, 303] width 1075 height 145
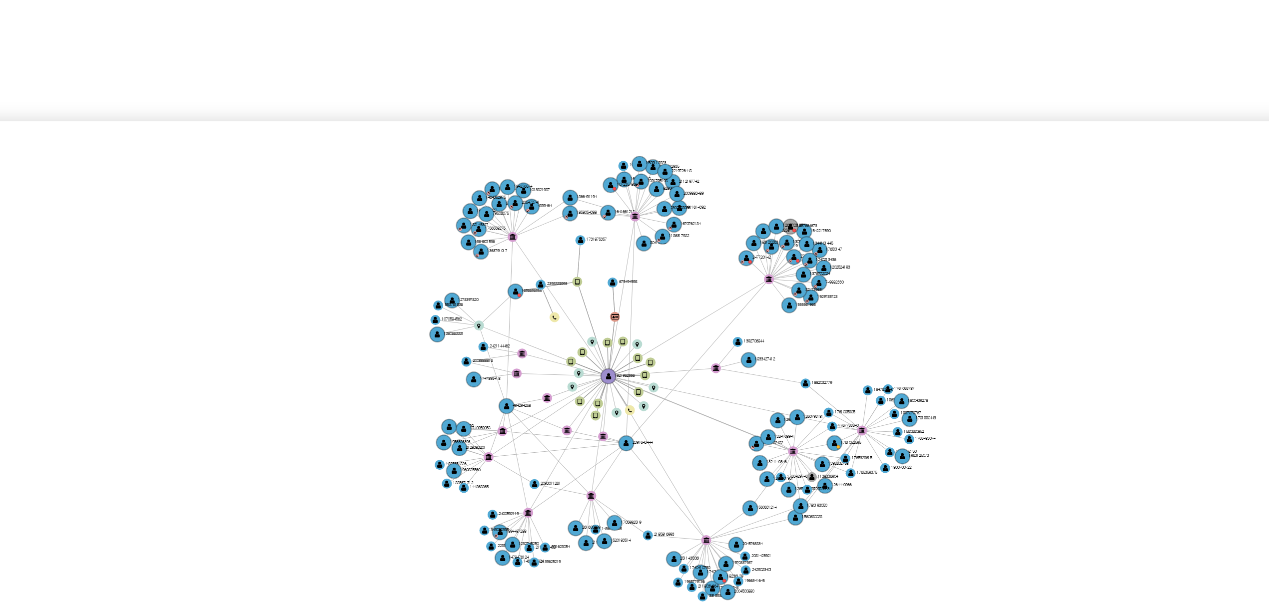
drag, startPoint x: 669, startPoint y: 301, endPoint x: 675, endPoint y: 304, distance: 6.9
click at [675, 304] on icon "device-65f89d52396bb0269e3359c4  user-1921962556  1921962556 user-1731875357 …" at bounding box center [720, 303] width 1075 height 145
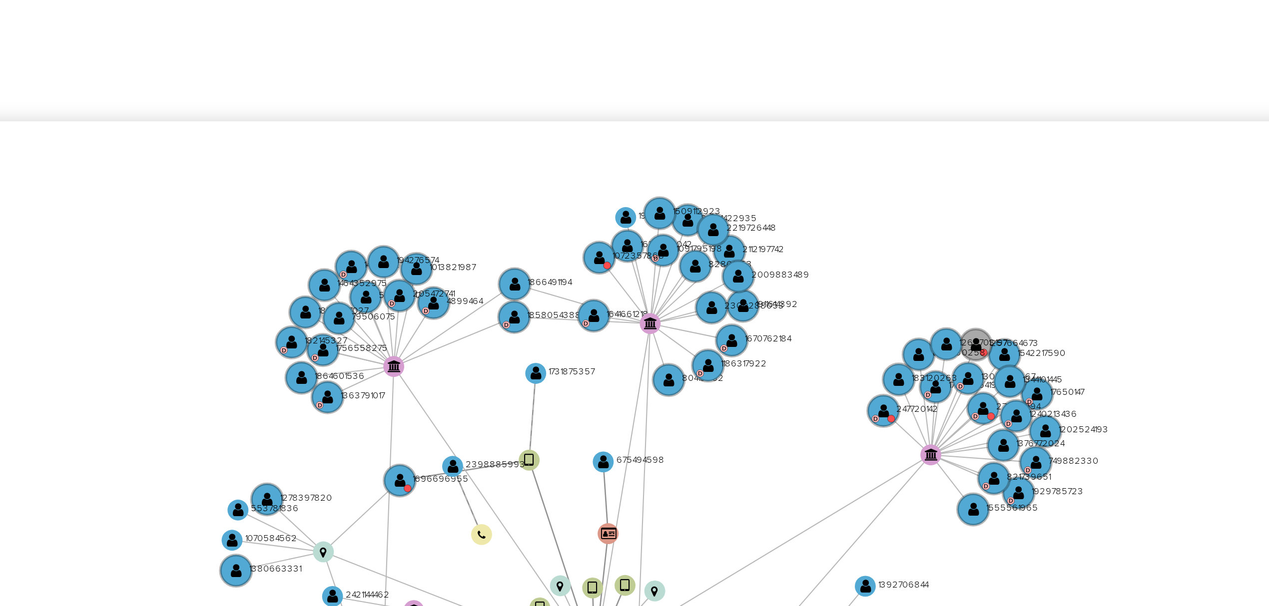
drag, startPoint x: 663, startPoint y: 256, endPoint x: 676, endPoint y: 316, distance: 61.3
click at [676, 316] on icon "device-65f89d52396bb0269e3359c4  user-1921962556  1921962556 user-1731875357 …" at bounding box center [720, 303] width 1075 height 145
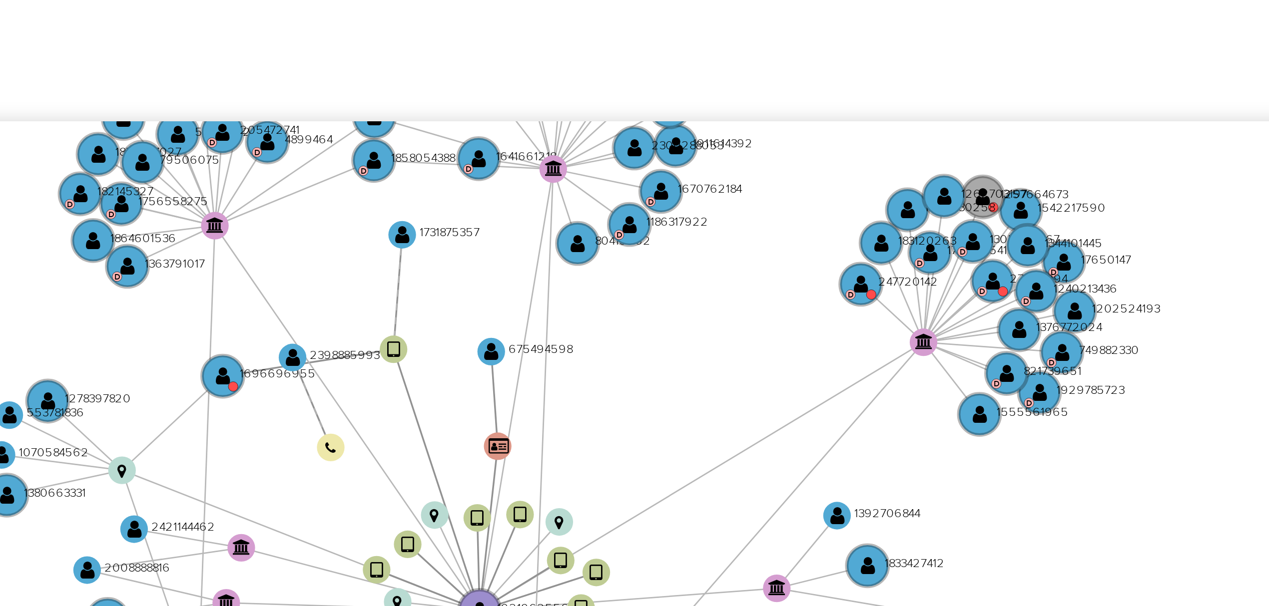
drag, startPoint x: 692, startPoint y: 316, endPoint x: 672, endPoint y: 289, distance: 34.0
click at [672, 289] on icon "device-65f89d52396bb0269e3359c4  user-1921962556  1921962556 user-1731875357 …" at bounding box center [720, 303] width 1075 height 145
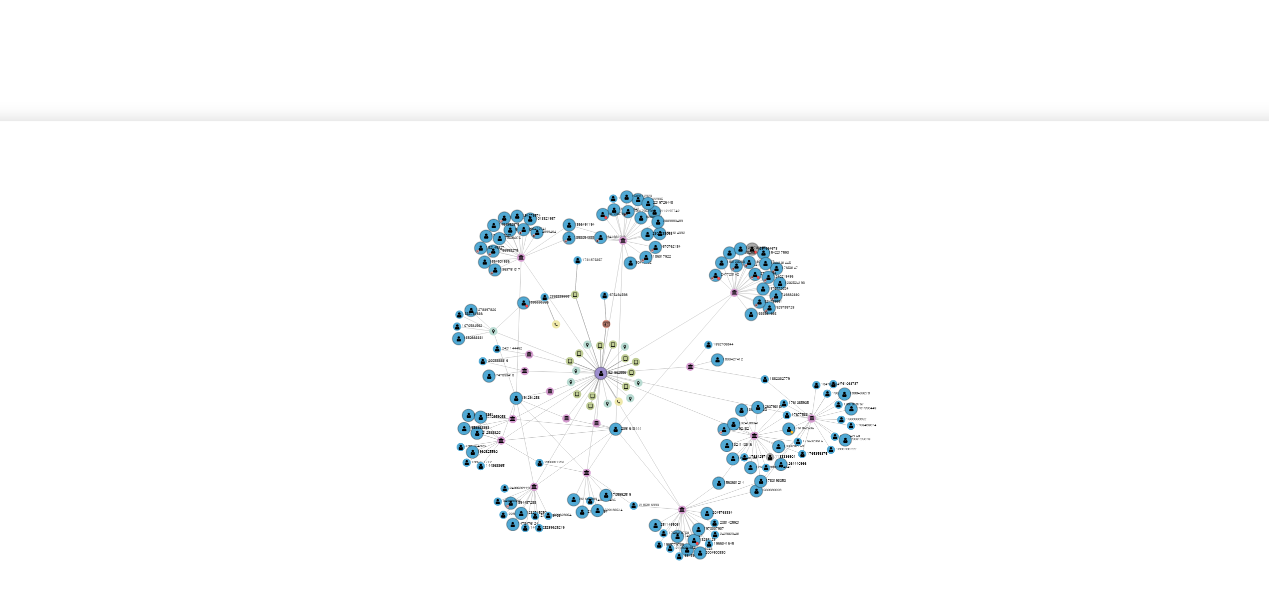
drag, startPoint x: 670, startPoint y: 325, endPoint x: 675, endPoint y: 301, distance: 24.0
click at [675, 301] on icon "device-65f89d52396bb0269e3359c4  user-1921962556  1921962556 user-1731875357 …" at bounding box center [720, 303] width 1075 height 145
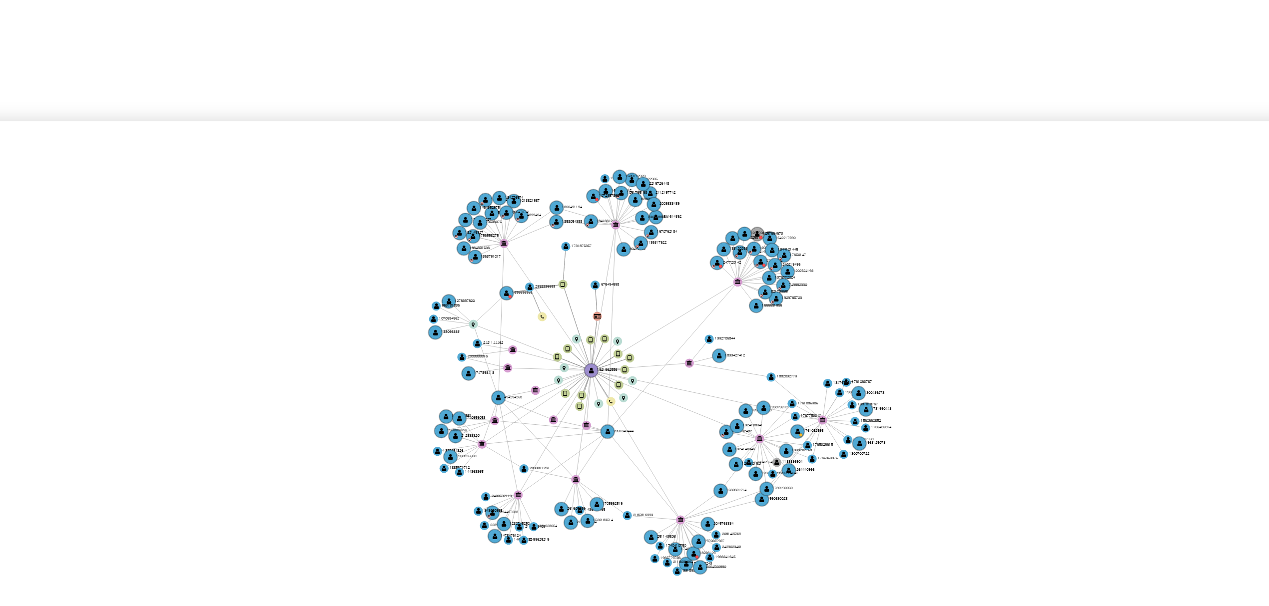
click at [669, 307] on icon "device-65f89d52396bb0269e3359c4  user-1921962556  1921962556 user-1731875357 …" at bounding box center [720, 303] width 1075 height 145
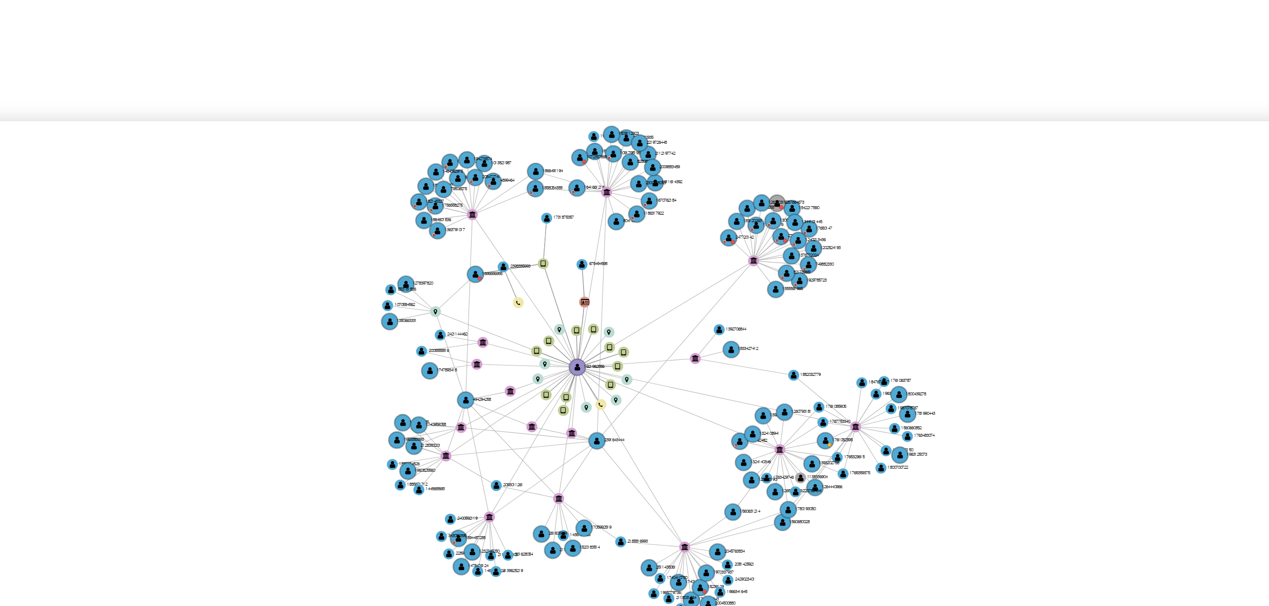
click at [670, 309] on icon "device-65f89d52396bb0269e3359c4  user-1921962556  1921962556 user-1731875357 …" at bounding box center [720, 303] width 1075 height 145
